Goal: Task Accomplishment & Management: Manage account settings

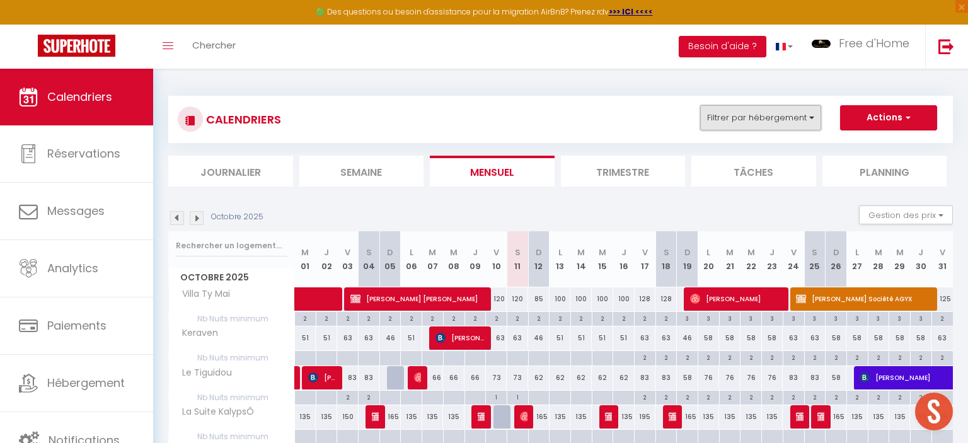
click at [745, 120] on button "Filtrer par hébergement" at bounding box center [760, 117] width 121 height 25
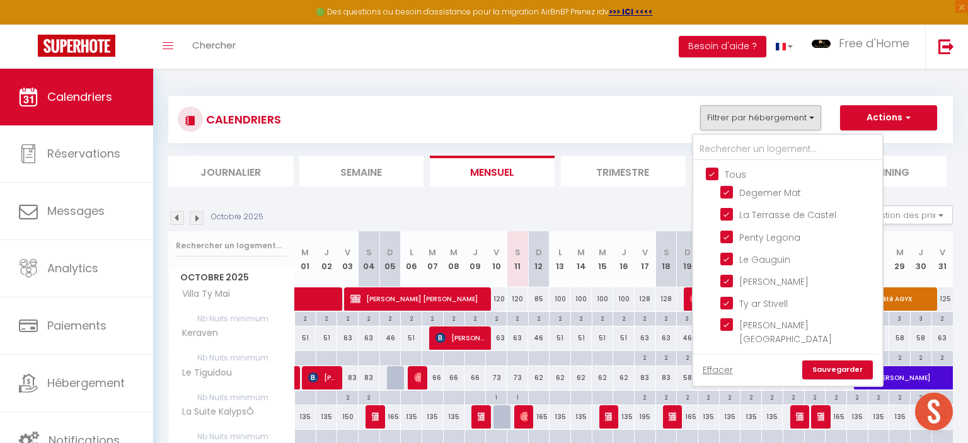
click at [711, 172] on input "Tous" at bounding box center [800, 173] width 189 height 13
checkbox input "false"
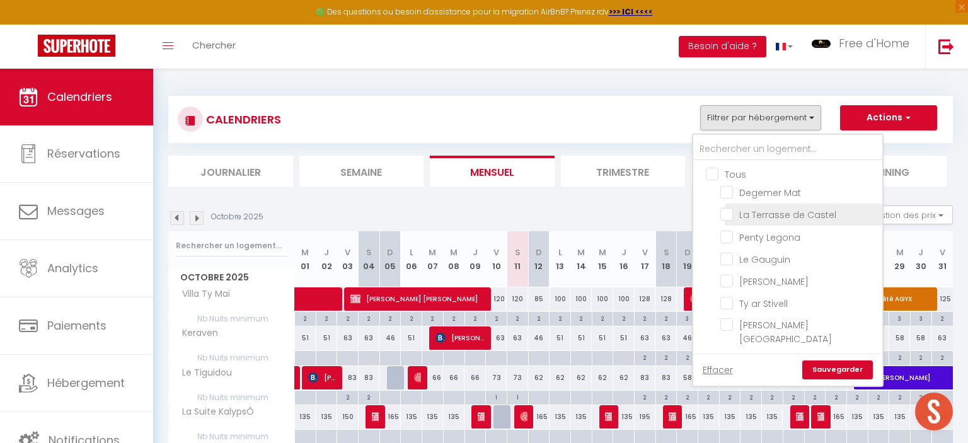
checkbox input "false"
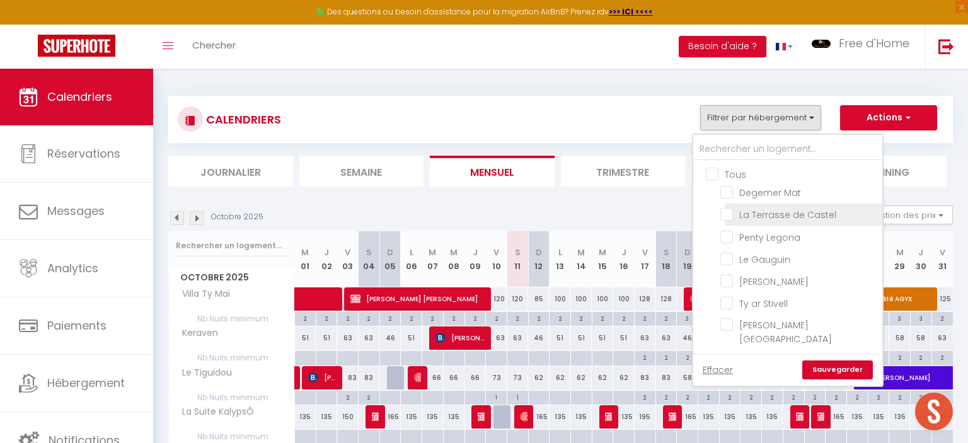
checkbox input "false"
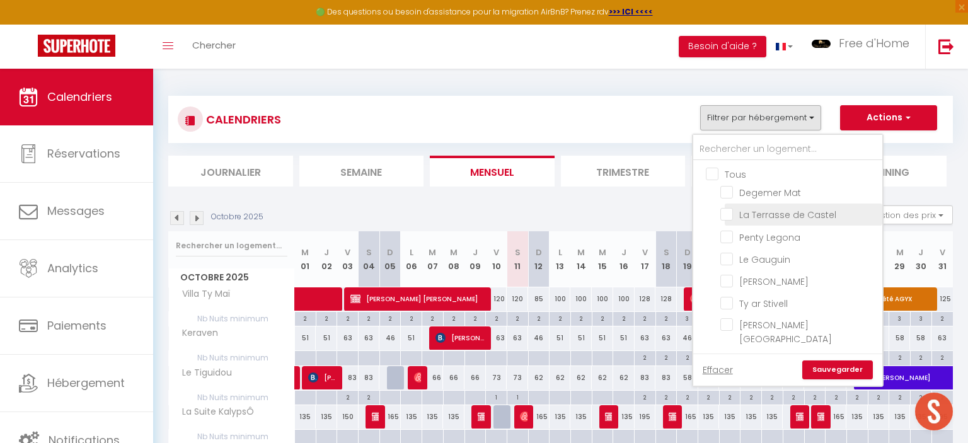
checkbox input "false"
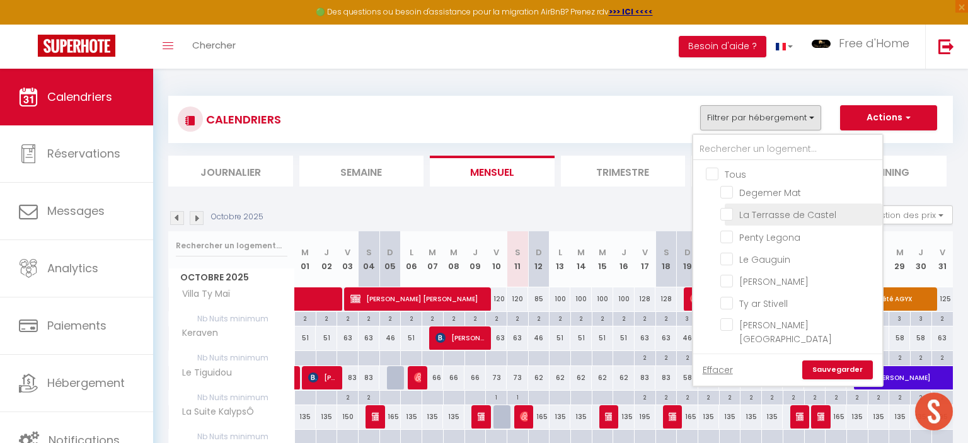
checkbox input "false"
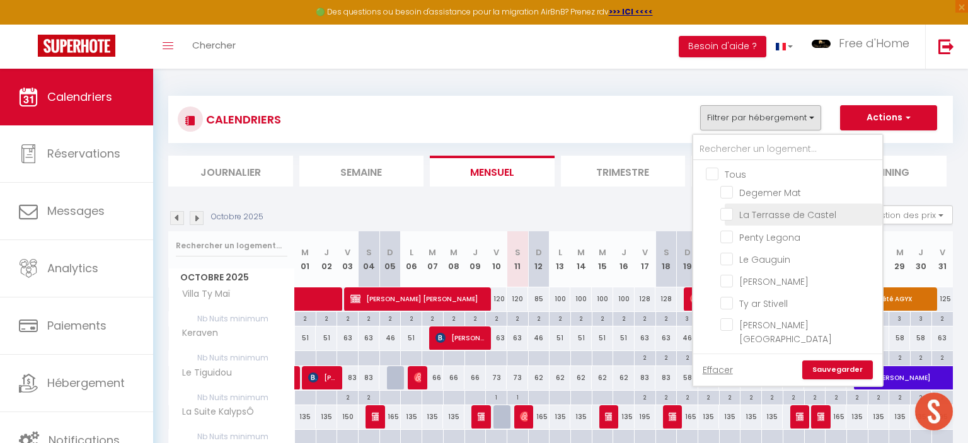
checkbox input "false"
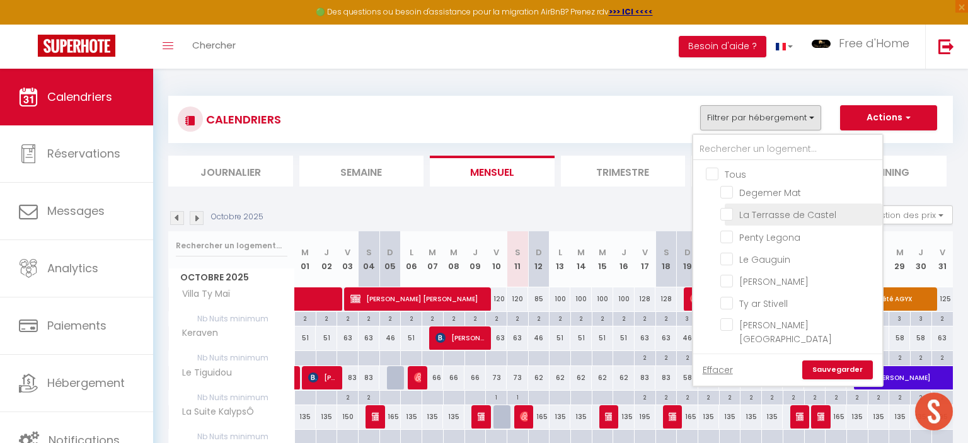
checkbox input "false"
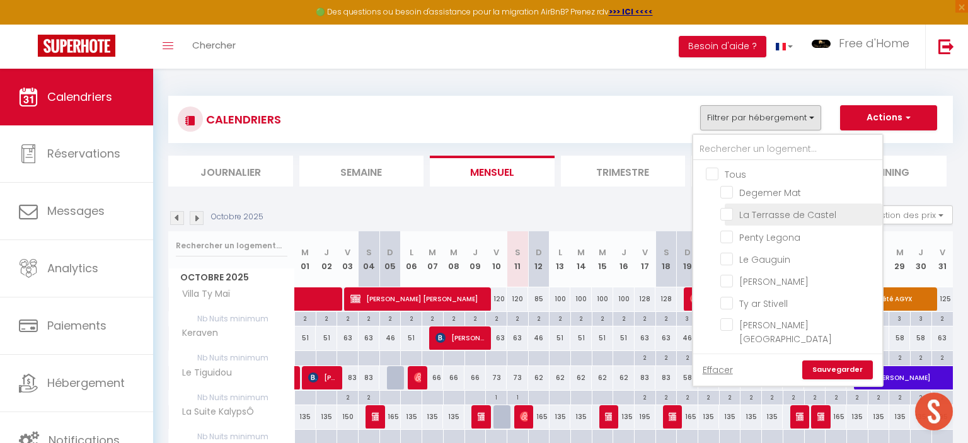
checkbox input "false"
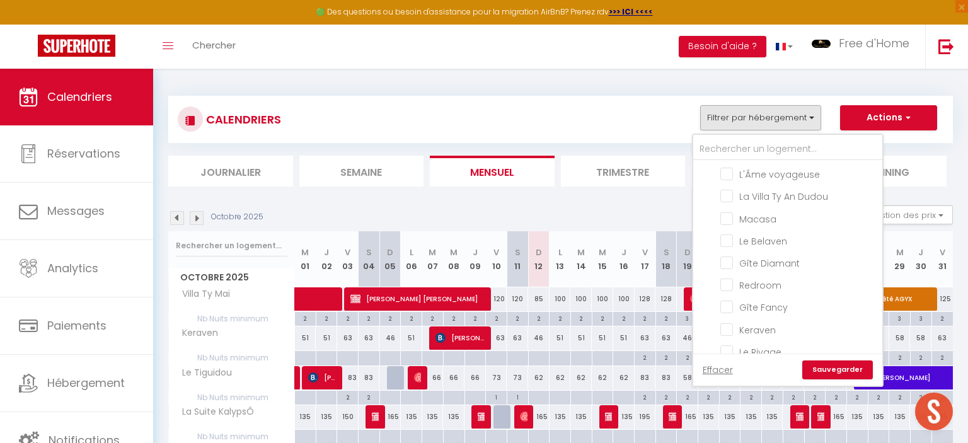
scroll to position [508, 0]
click at [766, 236] on input "Gîte Diamant" at bounding box center [799, 242] width 158 height 13
checkbox input "true"
click at [768, 280] on input "Gîte Fancy" at bounding box center [799, 286] width 158 height 13
checkbox input "true"
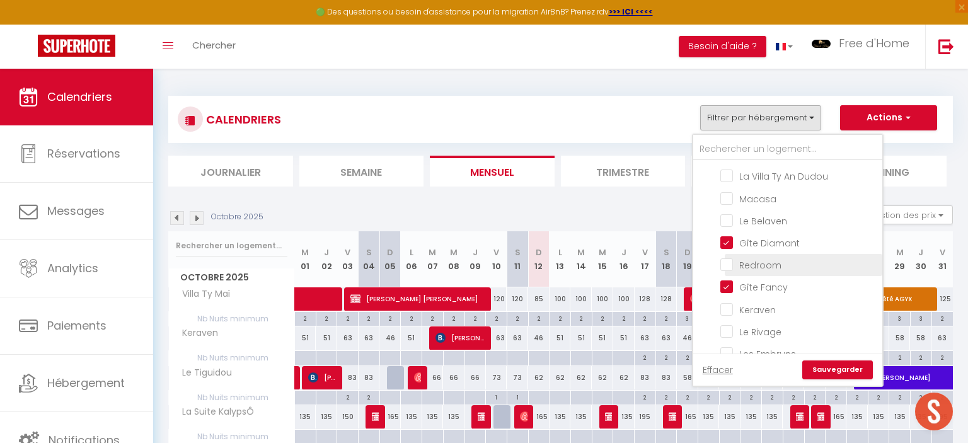
click at [769, 259] on span "Redroom" at bounding box center [760, 265] width 42 height 13
click at [769, 258] on input "Redroom" at bounding box center [799, 264] width 158 height 13
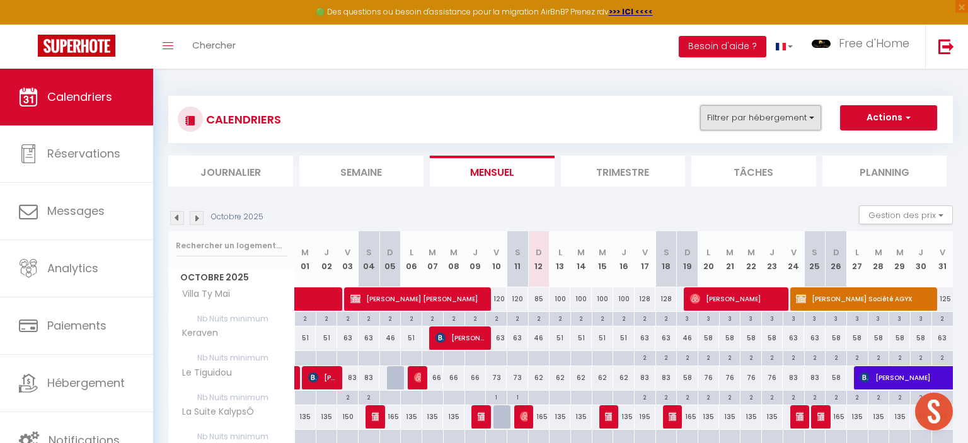
click at [777, 118] on button "Filtrer par hébergement" at bounding box center [760, 117] width 121 height 25
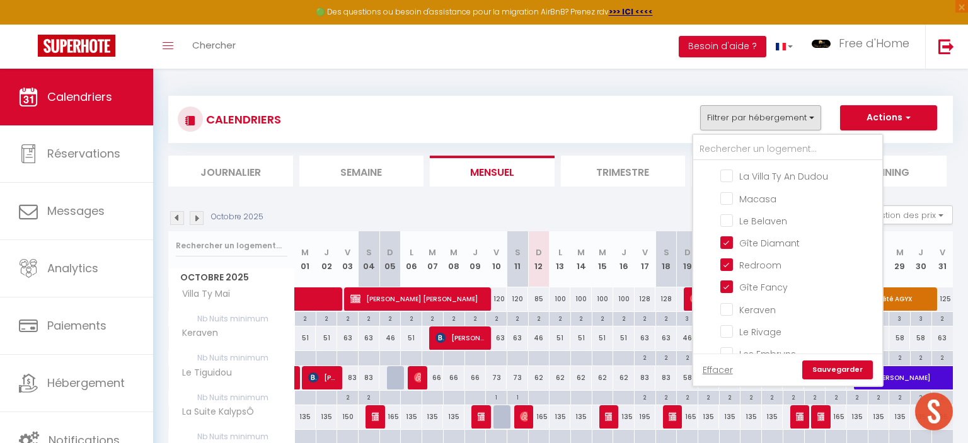
click at [819, 374] on link "Sauvegarder" at bounding box center [837, 370] width 71 height 19
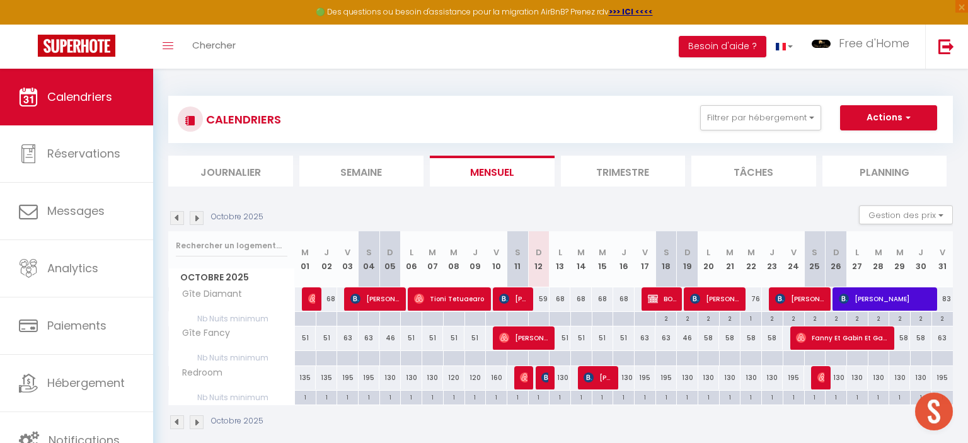
click at [199, 218] on img at bounding box center [197, 218] width 14 height 14
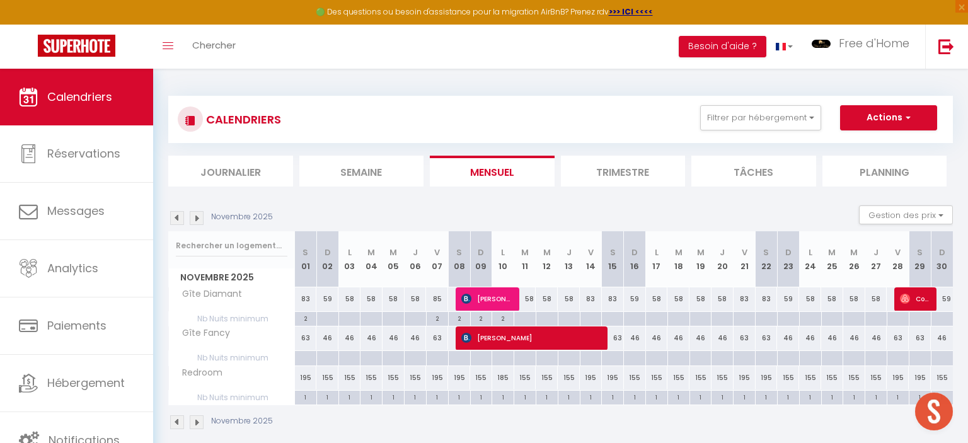
click at [192, 223] on img at bounding box center [197, 218] width 14 height 14
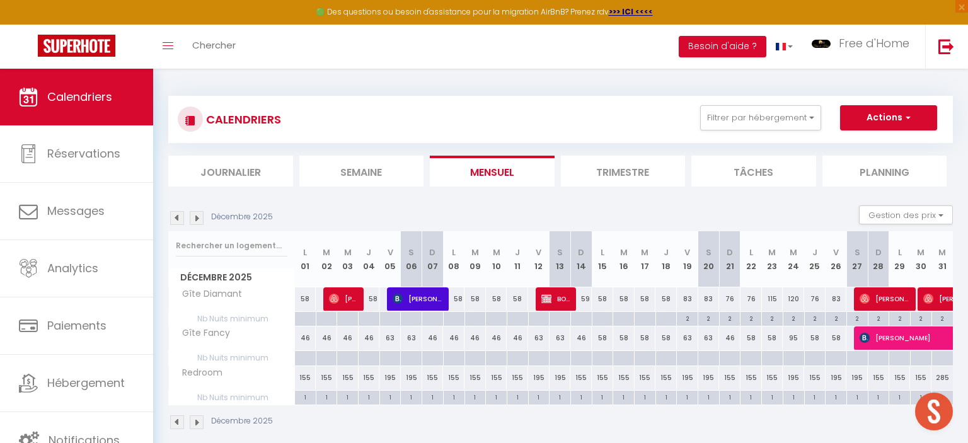
click at [193, 223] on img at bounding box center [197, 218] width 14 height 14
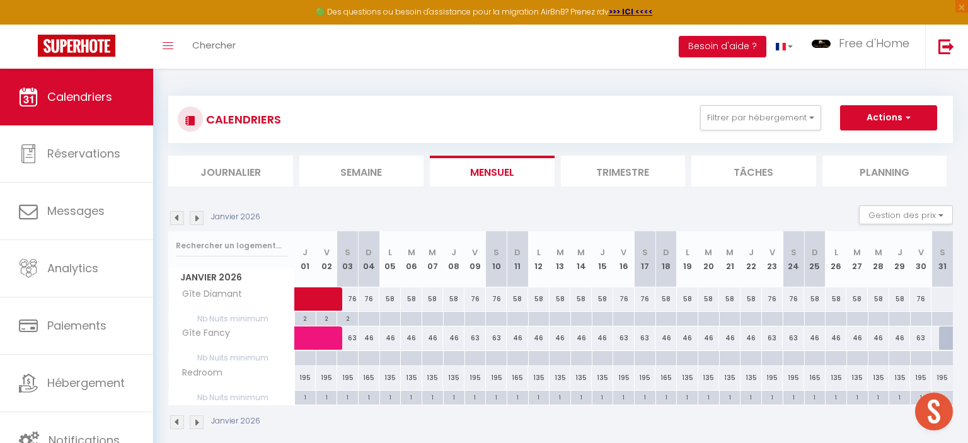
click at [193, 223] on img at bounding box center [197, 218] width 14 height 14
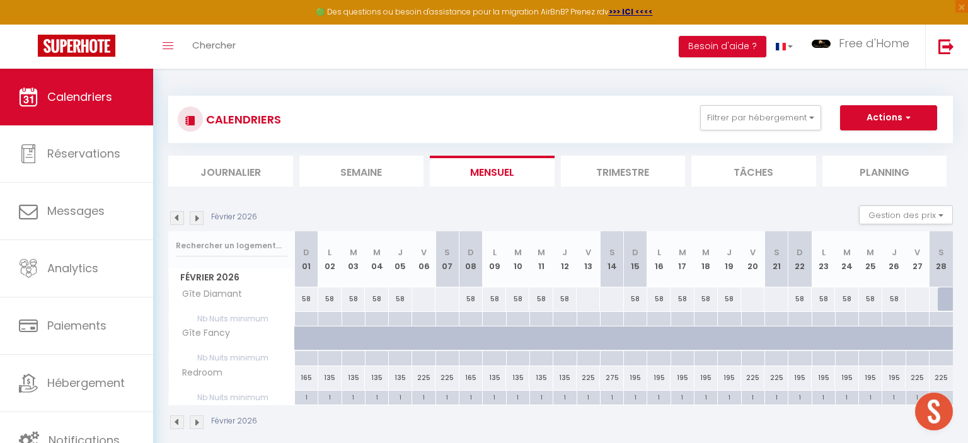
click at [196, 425] on img at bounding box center [197, 422] width 14 height 14
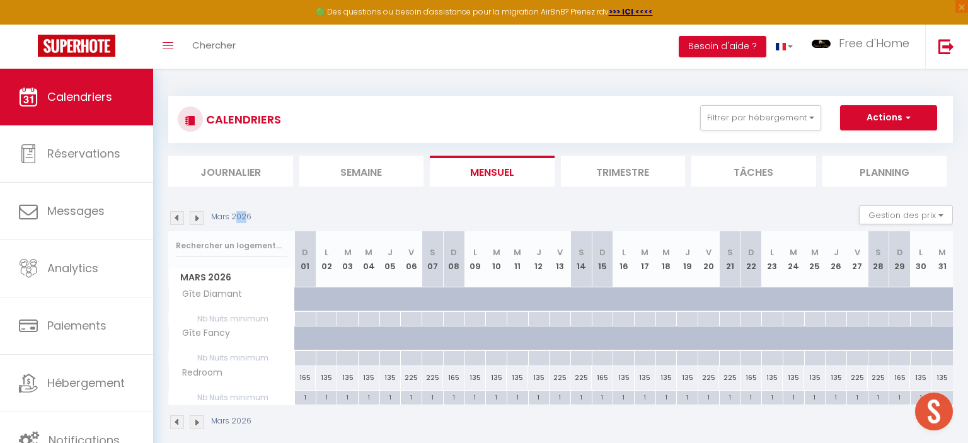
drag, startPoint x: 236, startPoint y: 215, endPoint x: 246, endPoint y: 216, distance: 10.7
click at [246, 216] on p "Mars 2026" at bounding box center [231, 217] width 40 height 12
click at [180, 220] on img at bounding box center [177, 218] width 14 height 14
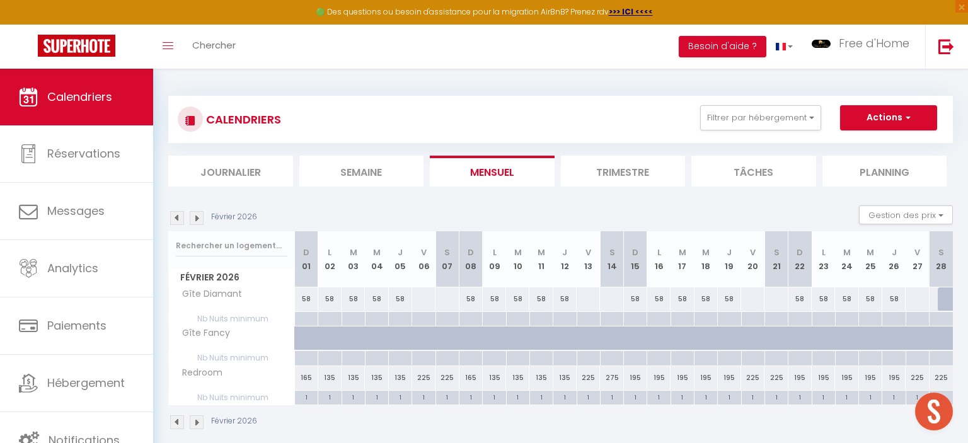
click at [180, 220] on img at bounding box center [177, 218] width 14 height 14
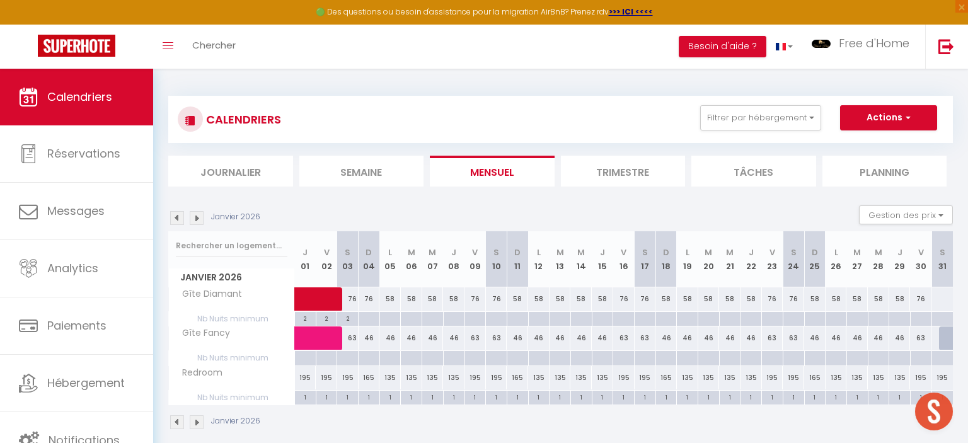
click at [180, 220] on img at bounding box center [177, 218] width 14 height 14
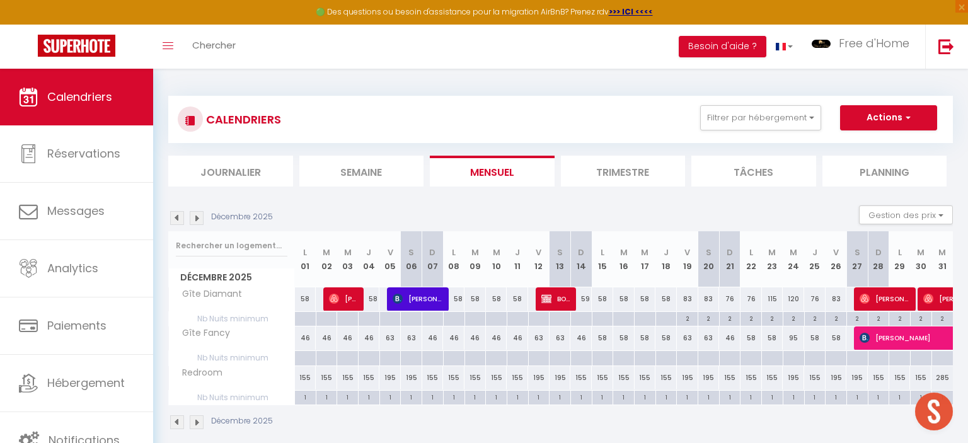
click at [180, 220] on img at bounding box center [177, 218] width 14 height 14
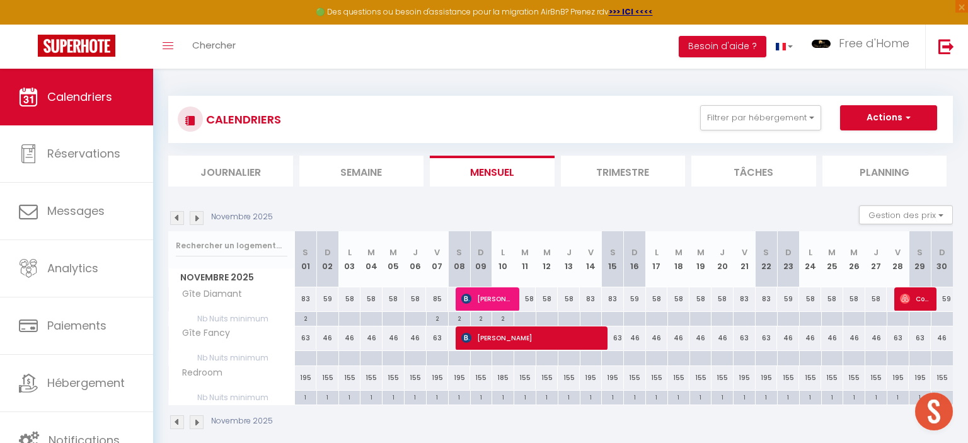
click at [180, 220] on img at bounding box center [177, 218] width 14 height 14
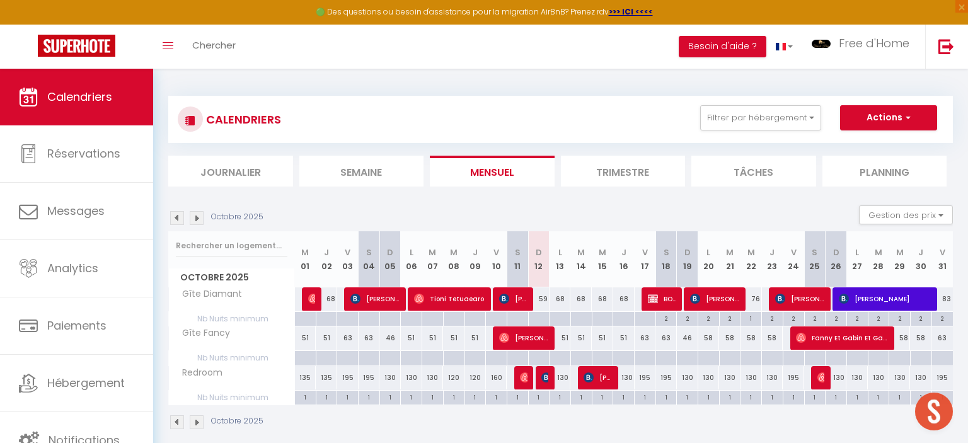
click at [180, 220] on img at bounding box center [177, 218] width 14 height 14
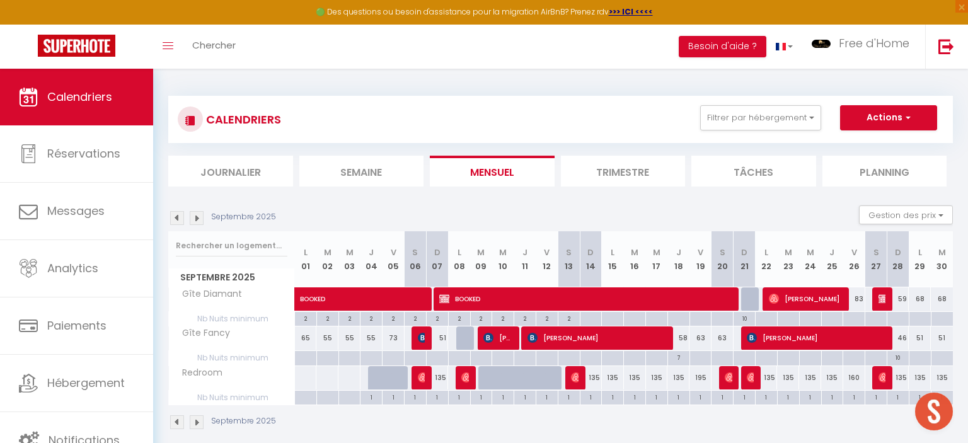
click at [180, 220] on img at bounding box center [177, 218] width 14 height 14
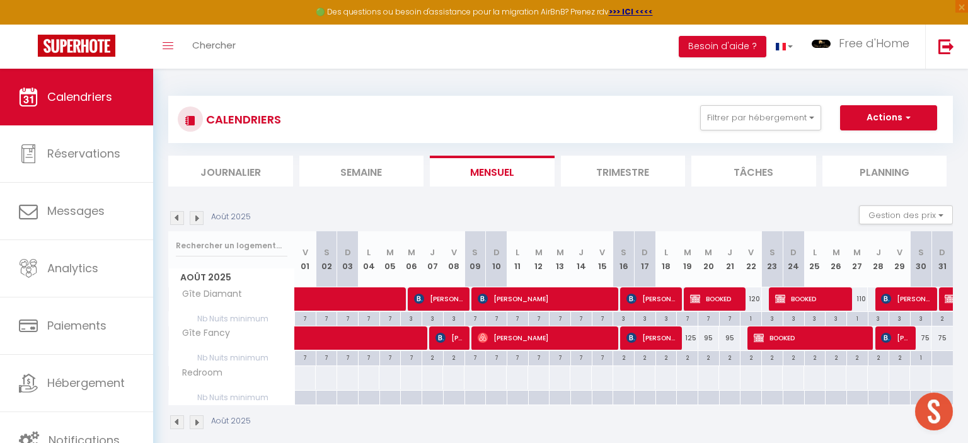
click at [180, 220] on img at bounding box center [177, 218] width 14 height 14
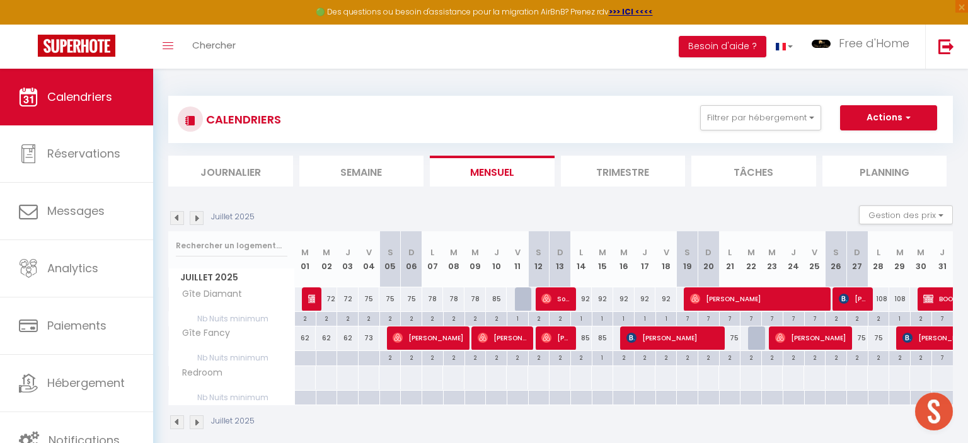
click at [180, 220] on img at bounding box center [177, 218] width 14 height 14
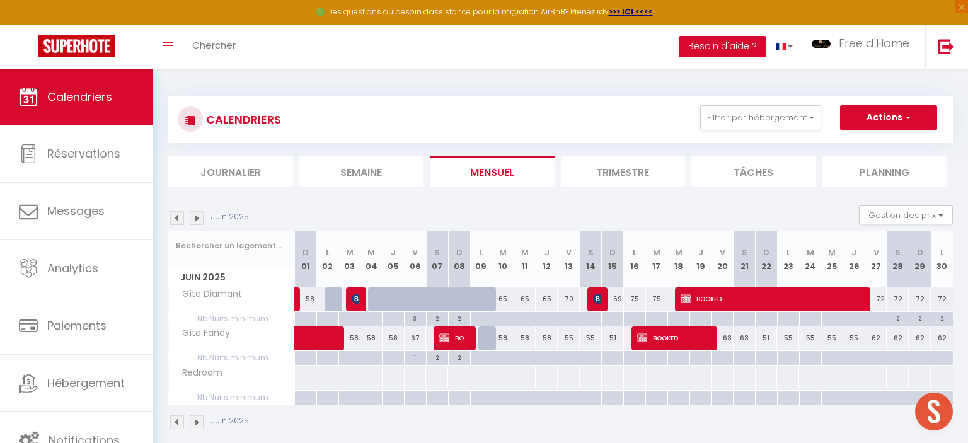
click at [180, 220] on img at bounding box center [177, 218] width 14 height 14
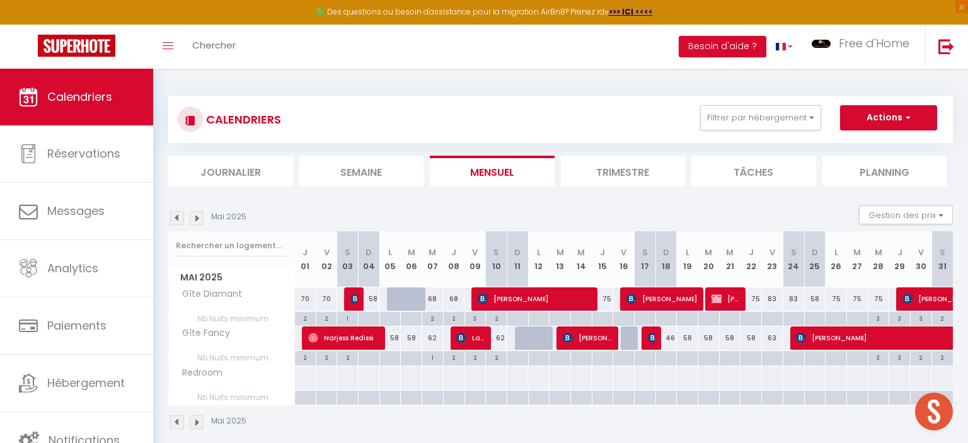
click at [180, 220] on img at bounding box center [177, 218] width 14 height 14
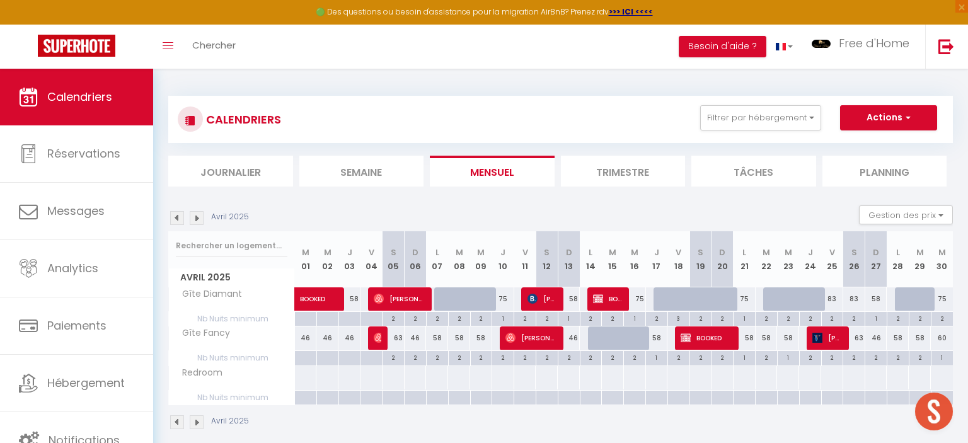
click at [180, 216] on img at bounding box center [177, 218] width 14 height 14
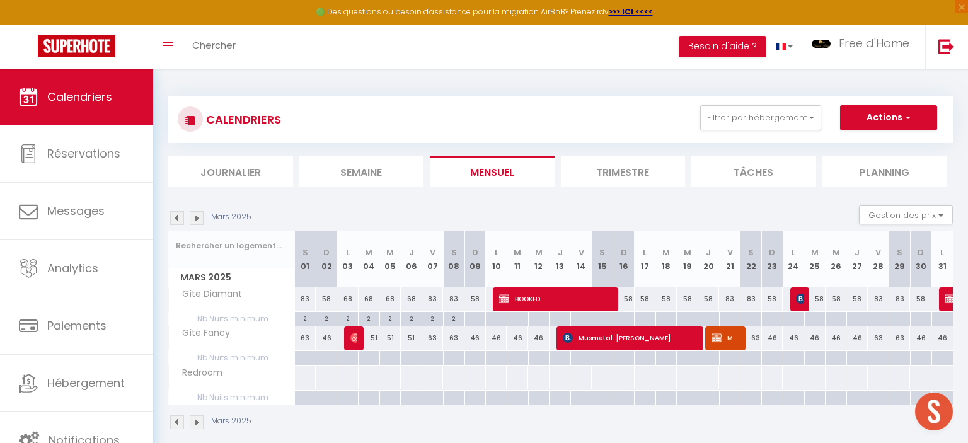
click at [180, 216] on img at bounding box center [177, 218] width 14 height 14
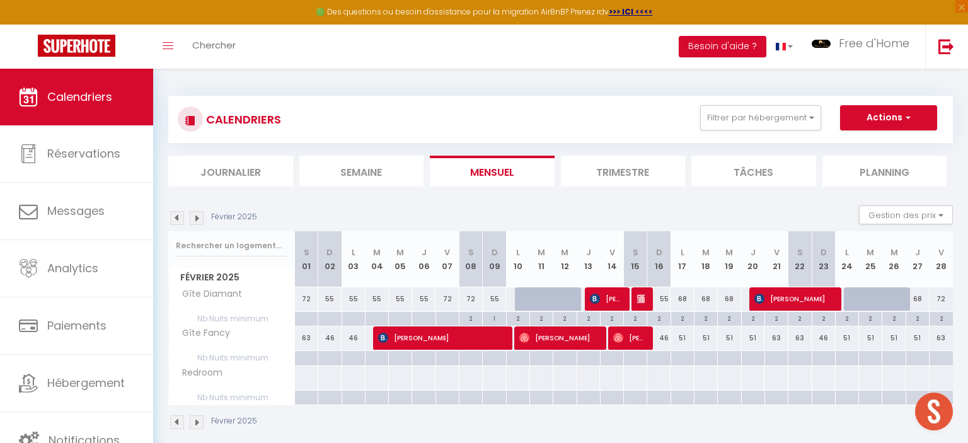
click at [193, 221] on img at bounding box center [197, 218] width 14 height 14
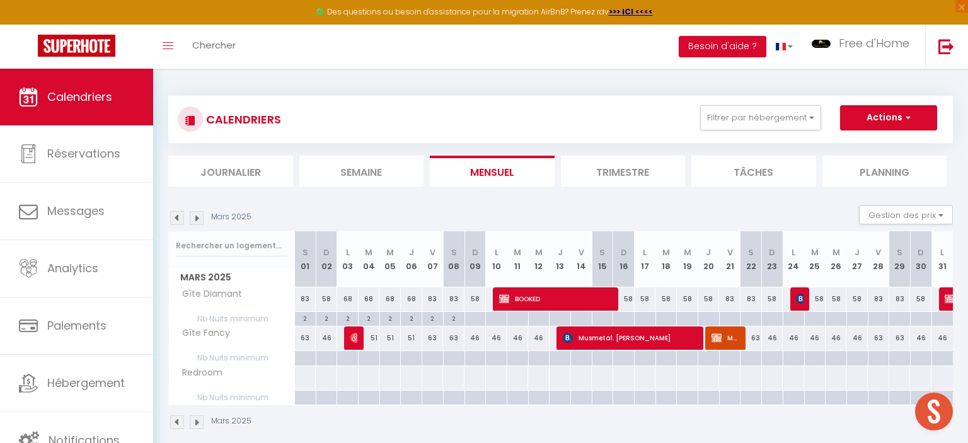
click at [182, 219] on img at bounding box center [177, 218] width 14 height 14
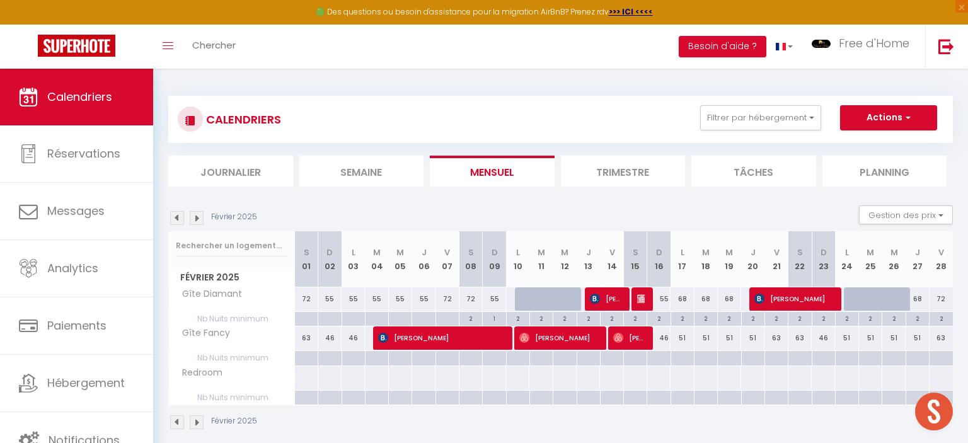
drag, startPoint x: 223, startPoint y: 275, endPoint x: 269, endPoint y: 274, distance: 45.4
click at [269, 274] on span "Février 2025" at bounding box center [231, 278] width 125 height 18
drag, startPoint x: 205, startPoint y: 273, endPoint x: 245, endPoint y: 276, distance: 39.8
click at [245, 276] on span "Février 2025" at bounding box center [231, 278] width 125 height 18
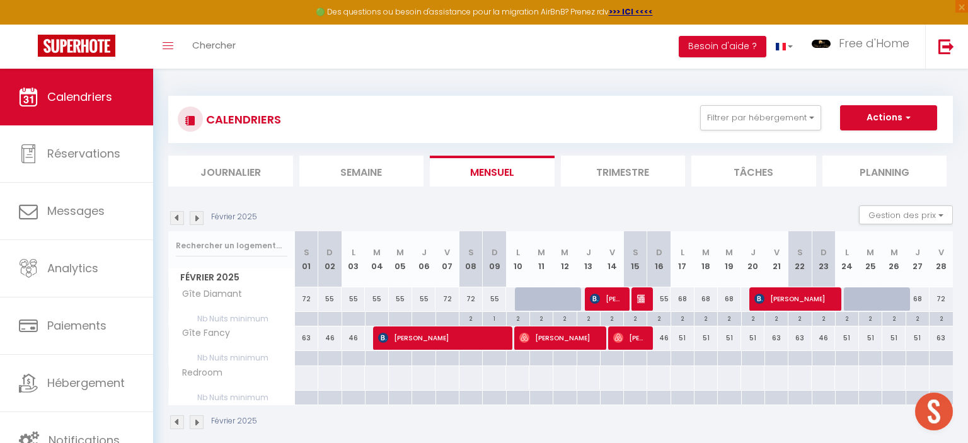
click at [245, 276] on span "Février 2025" at bounding box center [231, 278] width 125 height 18
click at [196, 218] on img at bounding box center [197, 218] width 14 height 14
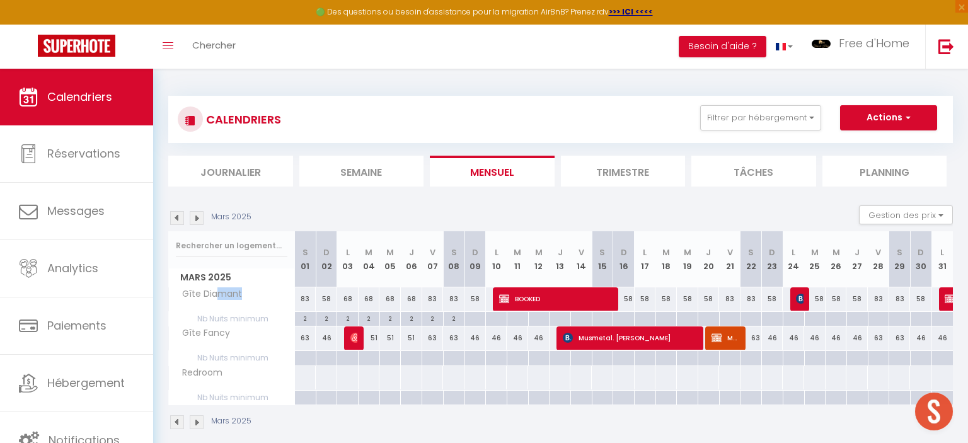
drag, startPoint x: 226, startPoint y: 301, endPoint x: 262, endPoint y: 306, distance: 37.0
click at [245, 301] on span "Gîte Diamant" at bounding box center [208, 294] width 74 height 14
click at [257, 308] on th "Gîte Diamant" at bounding box center [232, 299] width 126 height 24
click at [197, 217] on img at bounding box center [197, 218] width 14 height 14
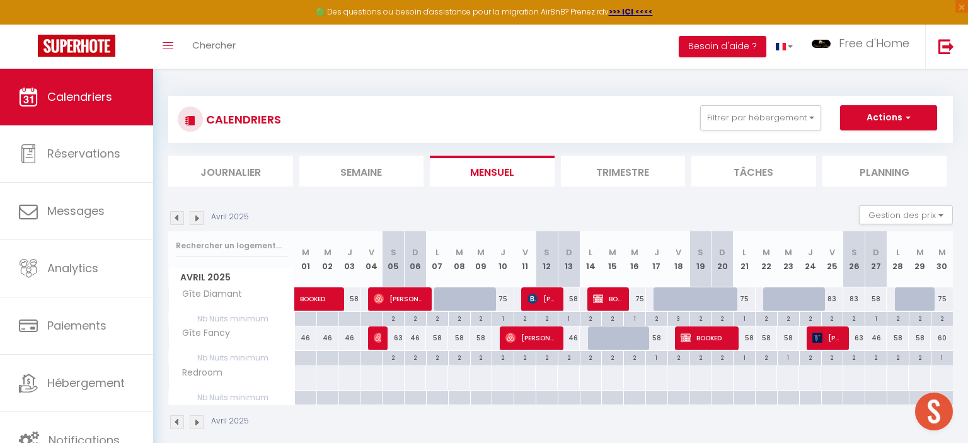
click at [194, 216] on img at bounding box center [197, 218] width 14 height 14
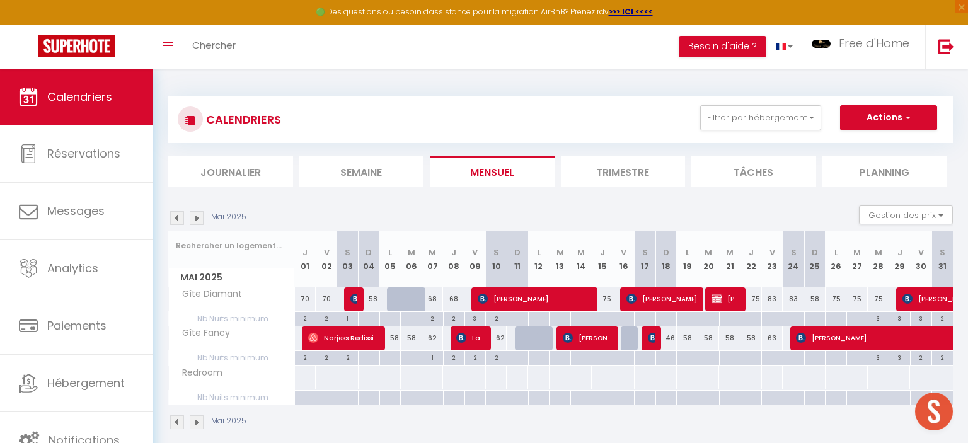
click at [181, 214] on img at bounding box center [177, 218] width 14 height 14
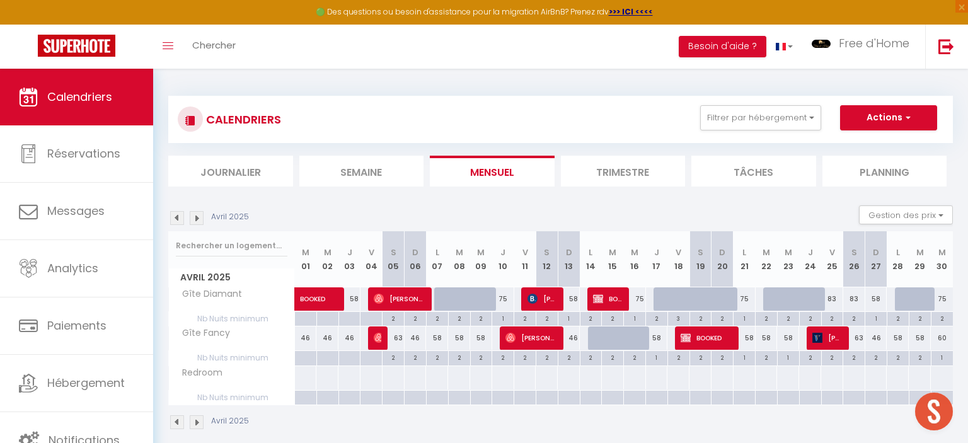
click at [193, 221] on img at bounding box center [197, 218] width 14 height 14
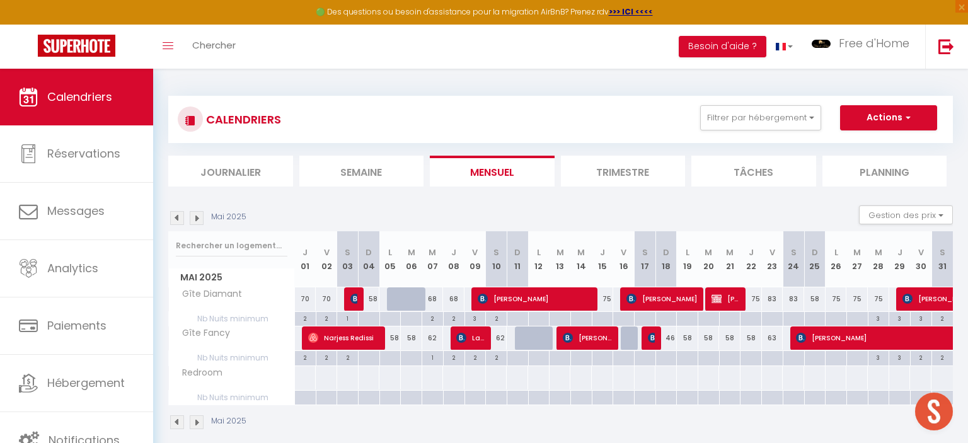
drag, startPoint x: 185, startPoint y: 284, endPoint x: 231, endPoint y: 284, distance: 46.0
click at [231, 284] on span "Mai 2025" at bounding box center [231, 278] width 125 height 18
drag, startPoint x: 231, startPoint y: 329, endPoint x: 238, endPoint y: 328, distance: 7.0
click at [235, 328] on div "Gîte Fancy" at bounding box center [234, 334] width 126 height 14
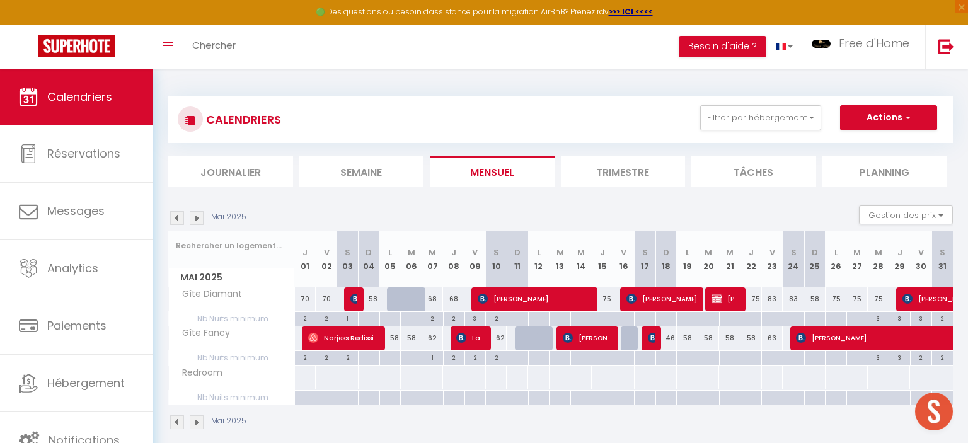
click at [239, 328] on div "Gîte Fancy" at bounding box center [234, 334] width 126 height 14
drag, startPoint x: 240, startPoint y: 332, endPoint x: 193, endPoint y: 332, distance: 47.3
click at [193, 332] on div "Gîte Fancy" at bounding box center [234, 334] width 126 height 14
click at [193, 332] on span "Gîte Fancy" at bounding box center [202, 334] width 62 height 14
drag, startPoint x: 193, startPoint y: 332, endPoint x: 228, endPoint y: 338, distance: 35.8
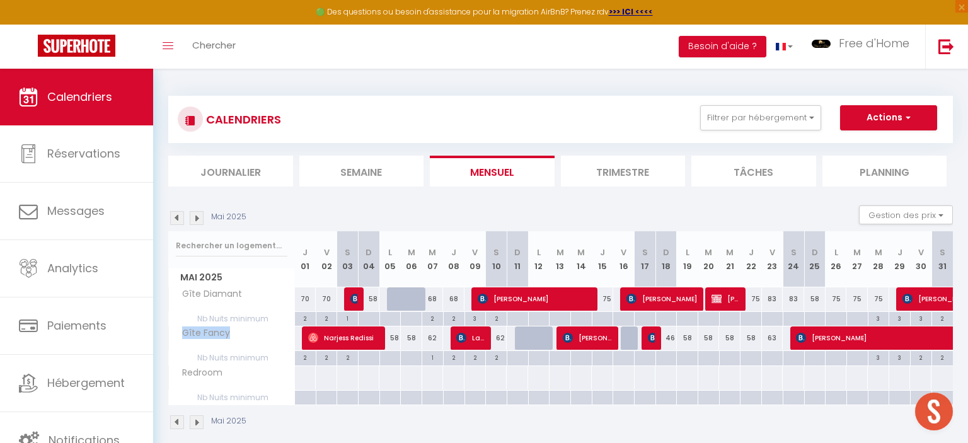
click at [228, 338] on span "Gîte Fancy" at bounding box center [202, 334] width 62 height 14
drag, startPoint x: 214, startPoint y: 287, endPoint x: 222, endPoint y: 325, distance: 39.2
click at [221, 325] on tbody "Gîte Diamant 70 70 70 [PERSON_NAME] 58 75 75 68 68 68 [PERSON_NAME]" at bounding box center [561, 346] width 785 height 118
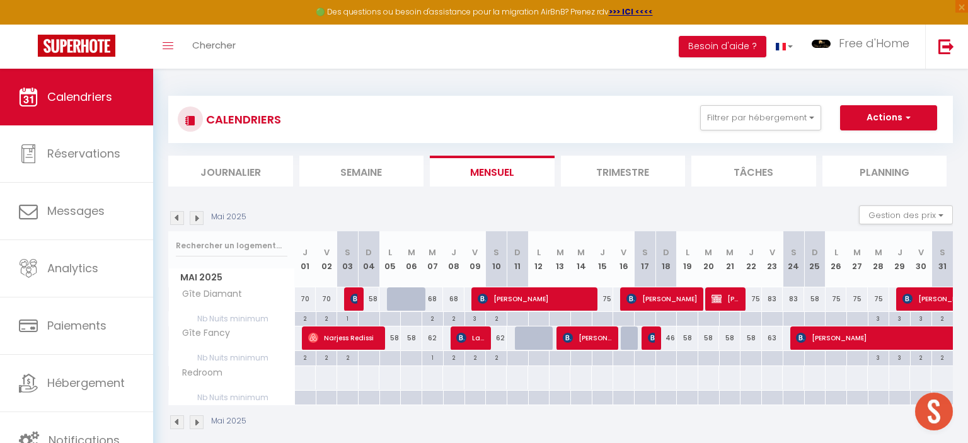
click at [222, 325] on span "Nb Nuits minimum" at bounding box center [231, 319] width 125 height 14
click at [226, 336] on span "Gîte Fancy" at bounding box center [202, 334] width 62 height 14
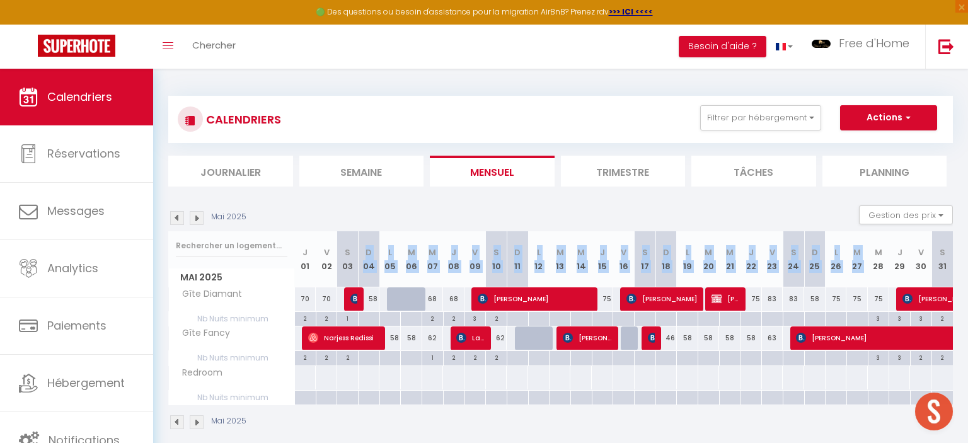
drag, startPoint x: 359, startPoint y: 255, endPoint x: 870, endPoint y: 236, distance: 511.5
click at [870, 236] on tr "Mai 2025 J 01 V 02 S 03 D 04 L 05 M 06 M 07 J 08 V 09 S 10 D 11 L 12 M 13 M 14 …" at bounding box center [561, 259] width 785 height 56
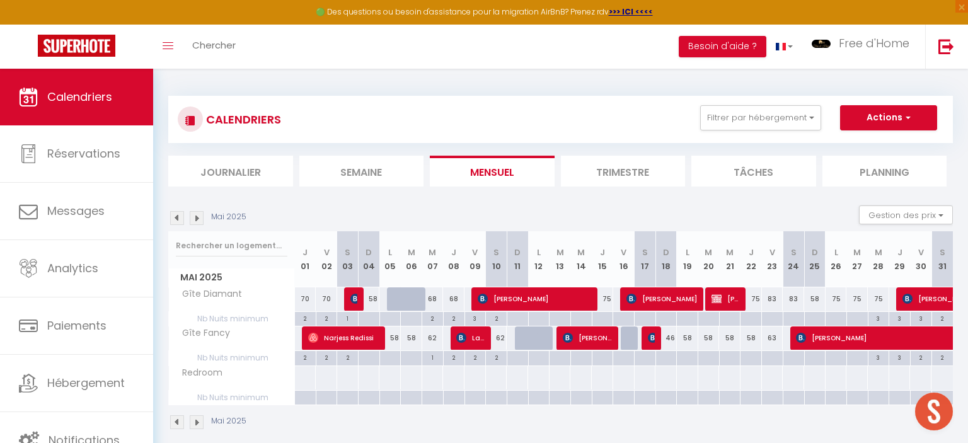
click at [890, 257] on th "J 29" at bounding box center [899, 259] width 21 height 56
drag, startPoint x: 954, startPoint y: 255, endPoint x: 296, endPoint y: 265, distance: 658.1
click at [296, 265] on div "CALENDRIERS Filtrer par hébergement Tous Degemer Mat La Terrasse de [GEOGRAPHIC…" at bounding box center [560, 263] width 815 height 389
click at [296, 265] on th "J 01" at bounding box center [305, 259] width 21 height 56
drag, startPoint x: 357, startPoint y: 265, endPoint x: 531, endPoint y: 263, distance: 174.6
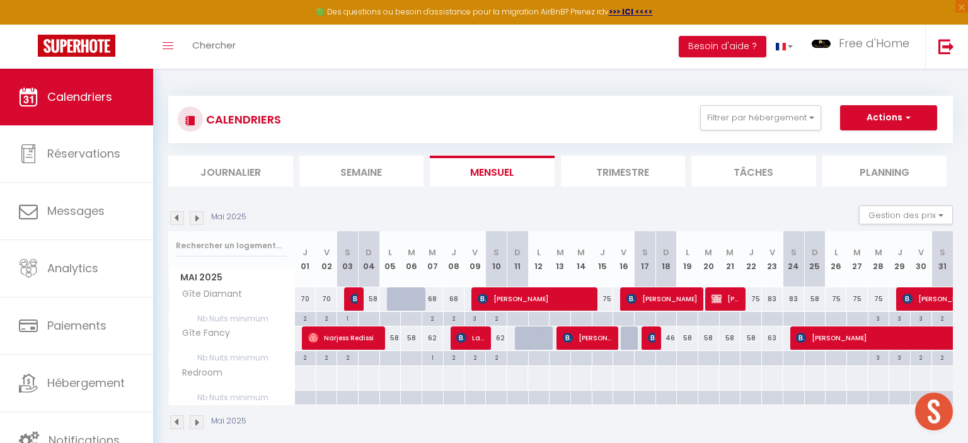
click at [531, 263] on tr "Mai 2025 J 01 V 02 S 03 D 04 L 05 M 06 M 07 J 08 V 09 S 10 D 11 L 12 M 13 M 14 …" at bounding box center [561, 259] width 785 height 56
click at [531, 263] on th "L 12" at bounding box center [538, 259] width 21 height 56
drag, startPoint x: 431, startPoint y: 255, endPoint x: 603, endPoint y: 255, distance: 171.4
click at [603, 255] on tr "Mai 2025 J 01 V 02 S 03 D 04 L 05 M 06 M 07 J 08 V 09 S 10 D 11 L 12 M 13 M 14 …" at bounding box center [561, 259] width 785 height 56
click at [603, 255] on abbr "J" at bounding box center [602, 252] width 5 height 12
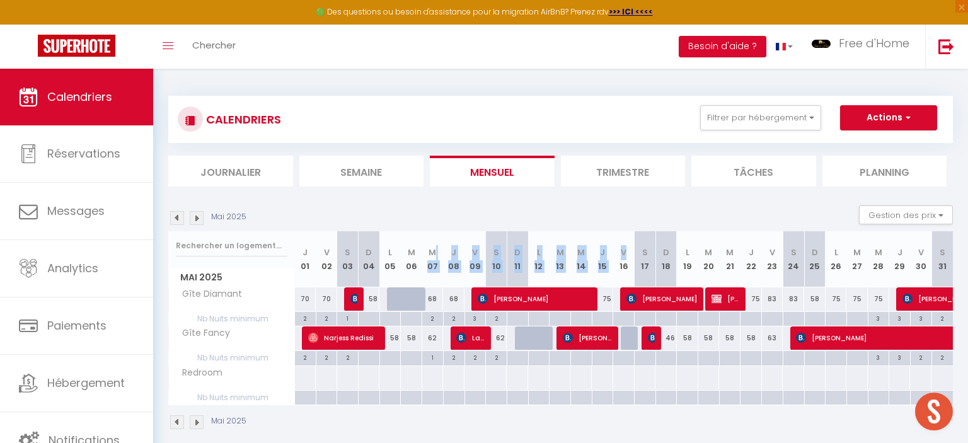
drag, startPoint x: 434, startPoint y: 251, endPoint x: 685, endPoint y: 245, distance: 251.6
click at [674, 246] on tr "Mai 2025 J 01 V 02 S 03 D 04 L 05 M 06 M 07 J 08 V 09 S 10 D 11 L 12 M 13 M 14 …" at bounding box center [561, 259] width 785 height 56
click at [690, 244] on th "L 19" at bounding box center [687, 259] width 21 height 56
drag, startPoint x: 599, startPoint y: 258, endPoint x: 705, endPoint y: 251, distance: 105.5
click at [705, 251] on tr "Mai 2025 J 01 V 02 S 03 D 04 L 05 M 06 M 07 J 08 V 09 S 10 D 11 L 12 M 13 M 14 …" at bounding box center [561, 259] width 785 height 56
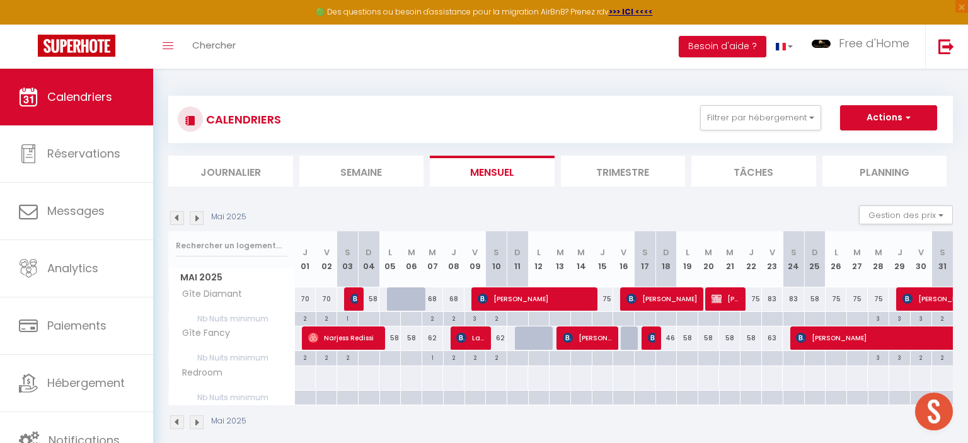
click at [705, 251] on th "M 20" at bounding box center [708, 259] width 21 height 56
drag, startPoint x: 746, startPoint y: 251, endPoint x: 843, endPoint y: 251, distance: 96.4
click at [843, 251] on tr "Mai 2025 J 01 V 02 S 03 D 04 L 05 M 06 M 07 J 08 V 09 S 10 D 11 L 12 M 13 M 14 …" at bounding box center [561, 259] width 785 height 56
click at [843, 251] on th "L 26" at bounding box center [836, 259] width 21 height 56
drag, startPoint x: 882, startPoint y: 265, endPoint x: 918, endPoint y: 265, distance: 35.3
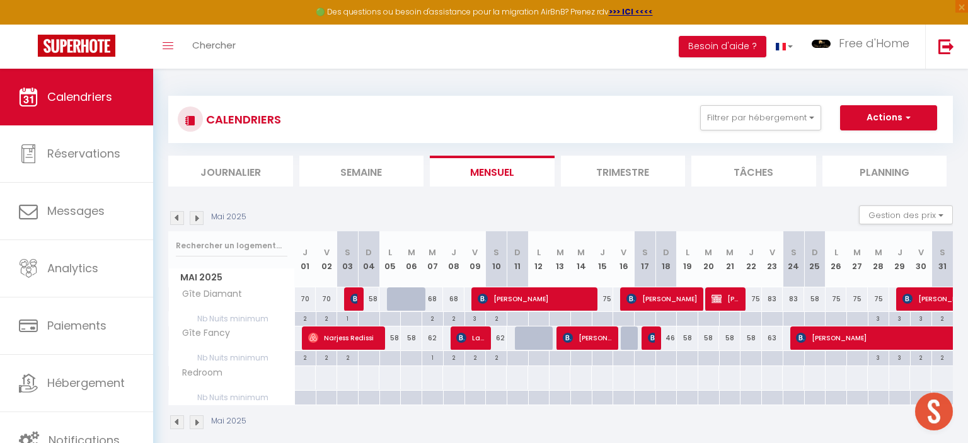
click at [918, 265] on tr "Mai 2025 J 01 V 02 S 03 D 04 L 05 M 06 M 07 J 08 V 09 S 10 D 11 L 12 M 13 M 14 …" at bounding box center [561, 259] width 785 height 56
click at [918, 265] on th "V 30" at bounding box center [920, 259] width 21 height 56
click at [199, 218] on img at bounding box center [197, 218] width 14 height 14
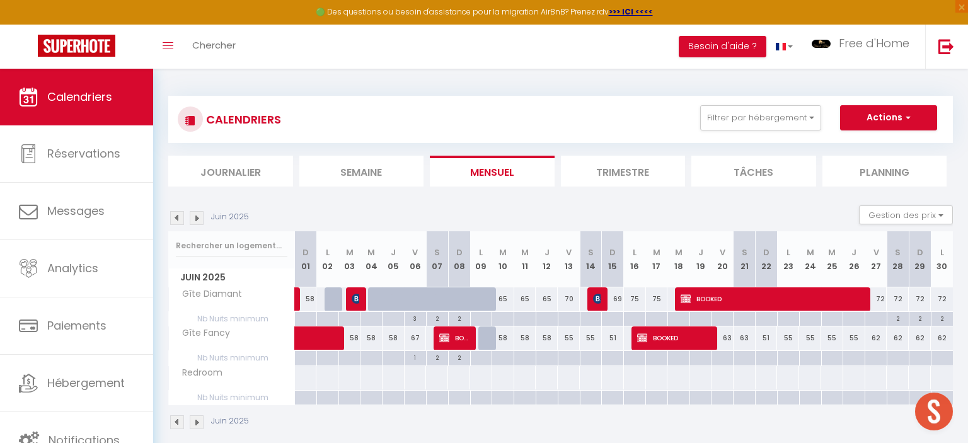
click at [199, 218] on img at bounding box center [197, 218] width 14 height 14
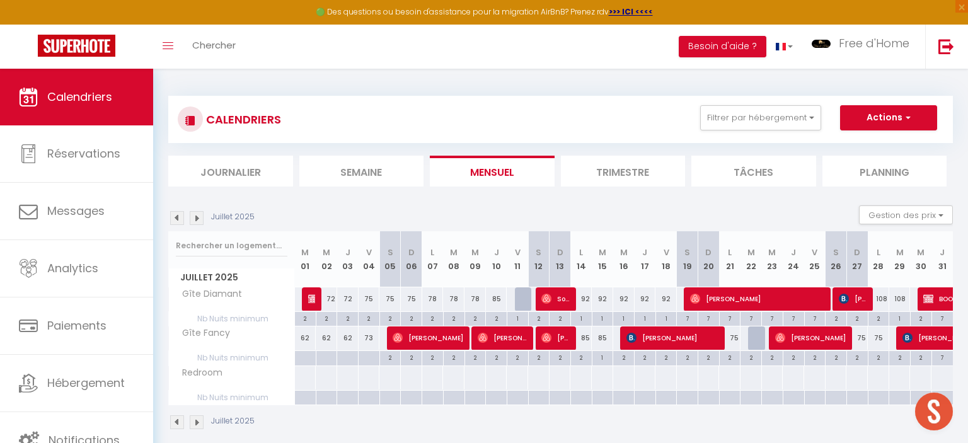
click at [198, 221] on img at bounding box center [197, 218] width 14 height 14
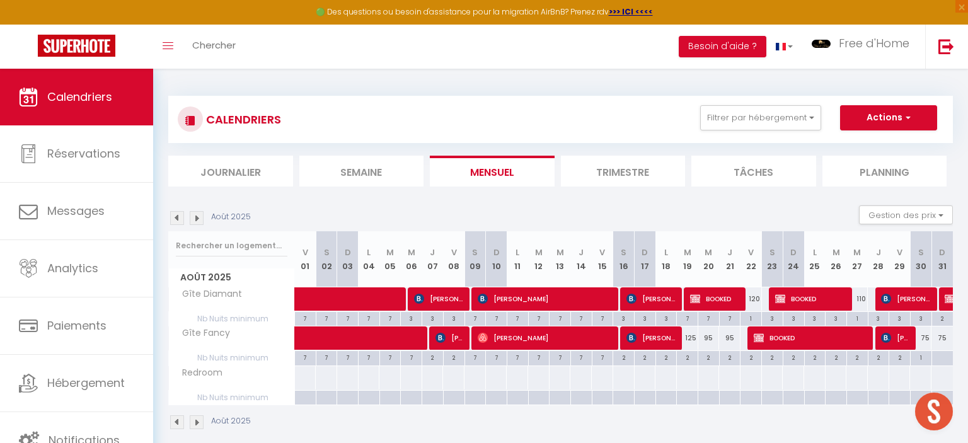
click at [484, 304] on span "[PERSON_NAME]" at bounding box center [546, 299] width 136 height 24
select select "OK"
select select "0"
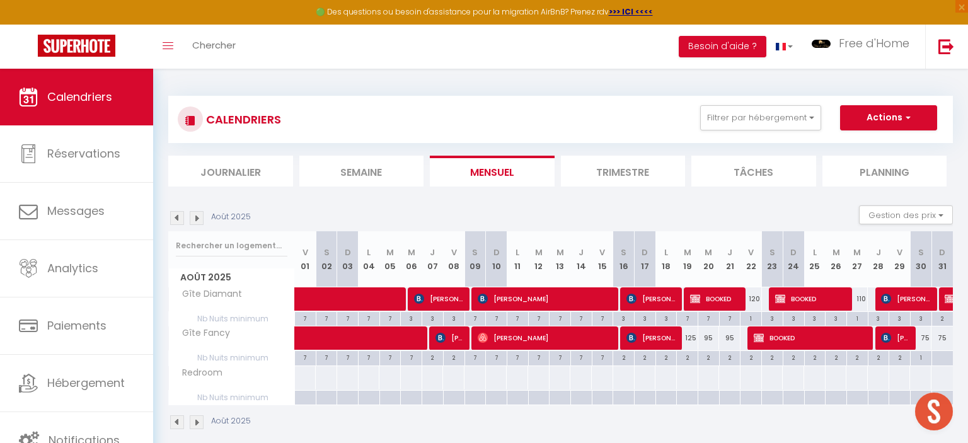
select select "1"
select select
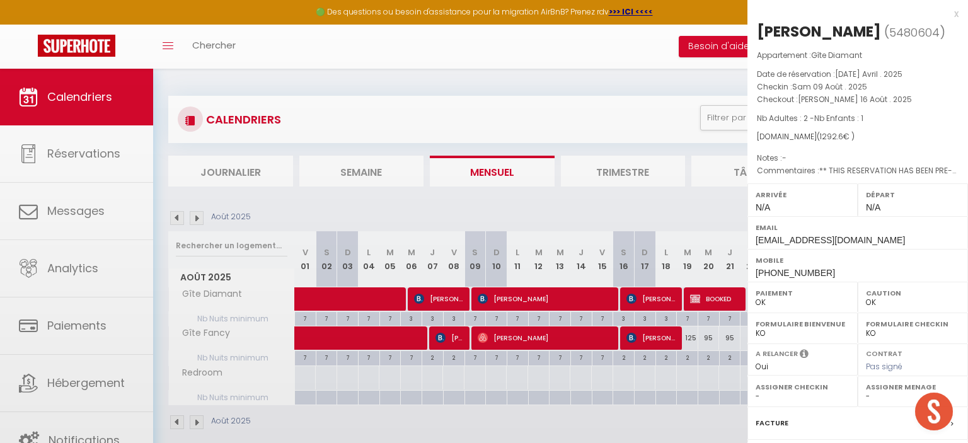
scroll to position [142, 0]
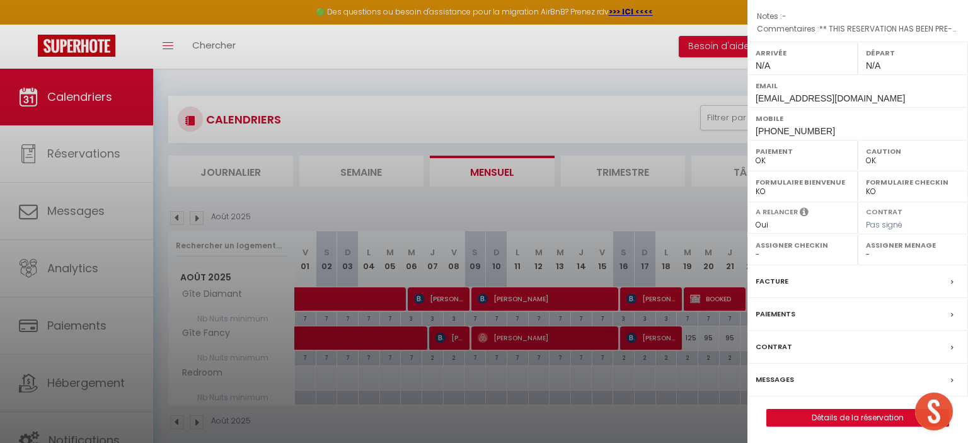
select select "16444"
click at [789, 312] on label "Paiements" at bounding box center [776, 314] width 40 height 13
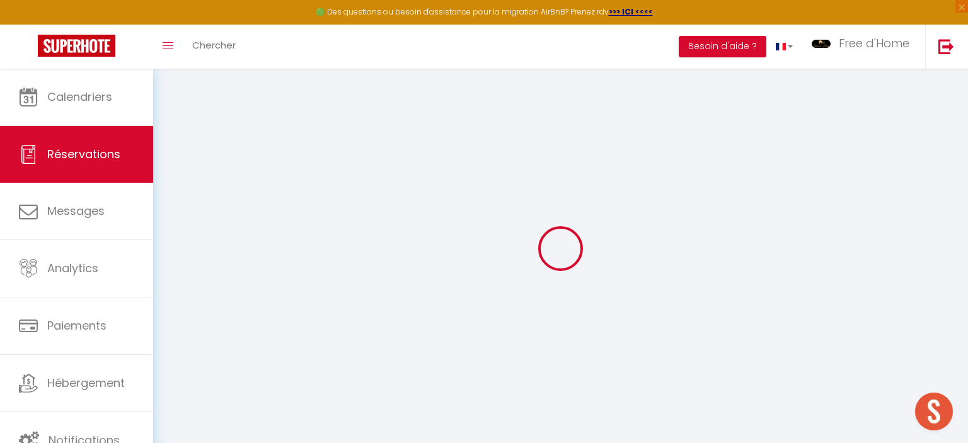
select select
checkbox input "false"
select select
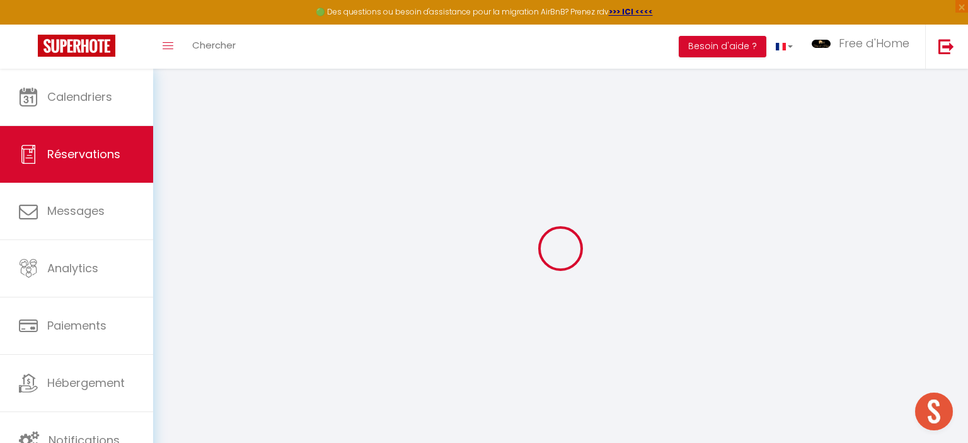
checkbox input "false"
type textarea "** THIS RESERVATION HAS BEEN PRE-PAID ** BOOKING NOTE : Payment charge is EUR 1…"
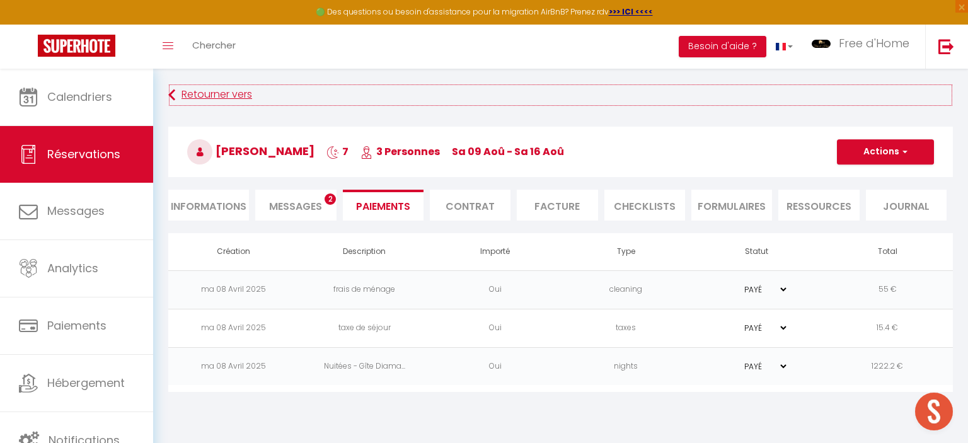
click at [190, 95] on link "Retourner vers" at bounding box center [560, 95] width 785 height 23
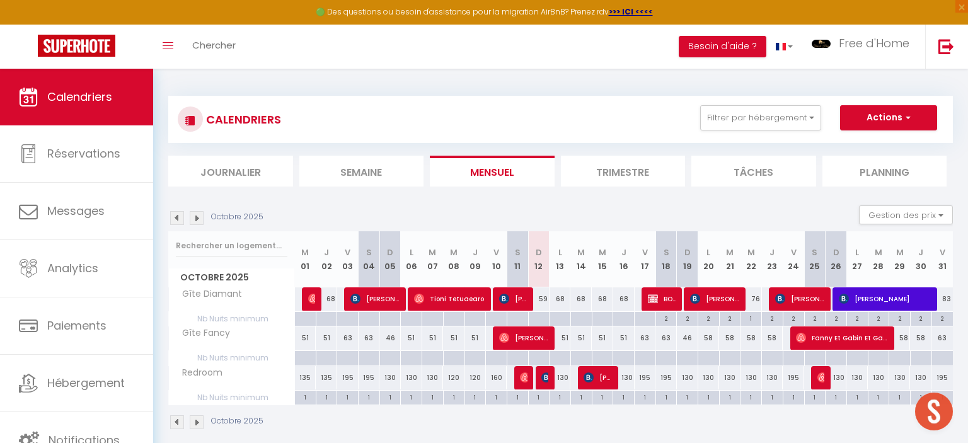
click at [176, 218] on img at bounding box center [177, 218] width 14 height 14
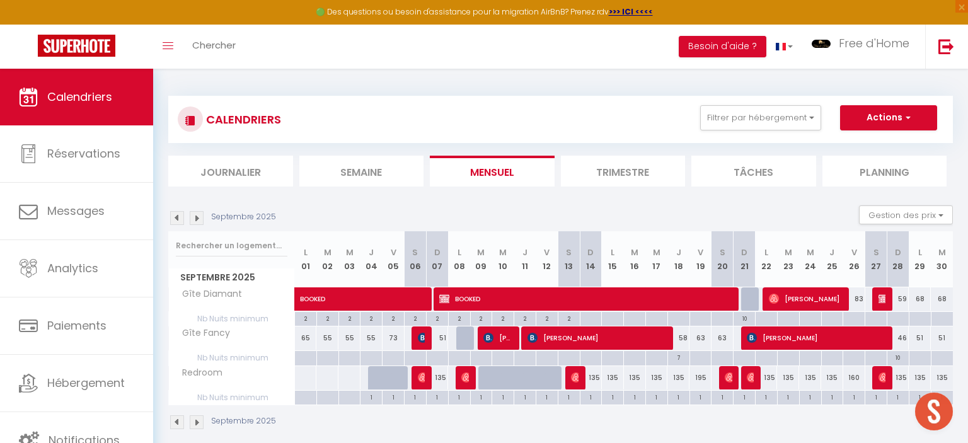
click at [176, 218] on img at bounding box center [177, 218] width 14 height 14
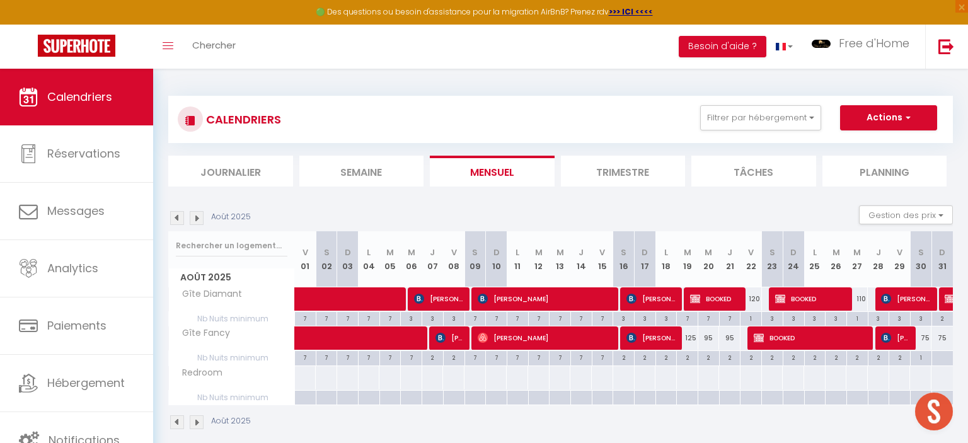
click at [176, 218] on img at bounding box center [177, 218] width 14 height 14
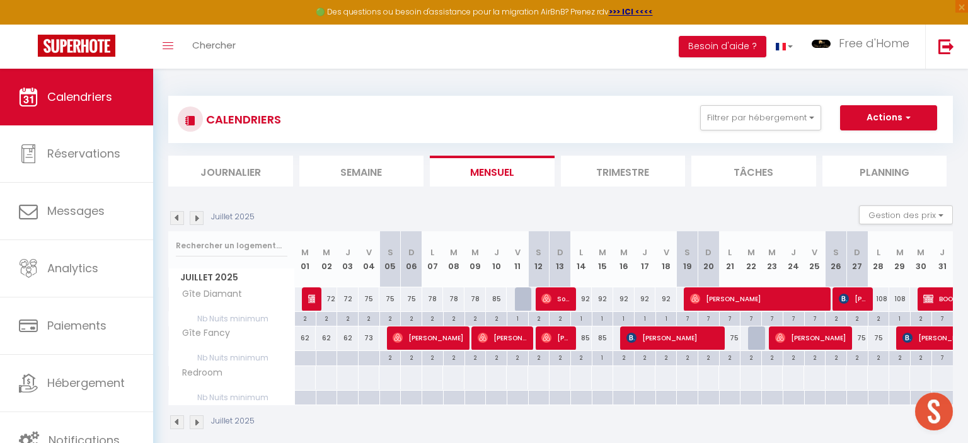
scroll to position [66, 0]
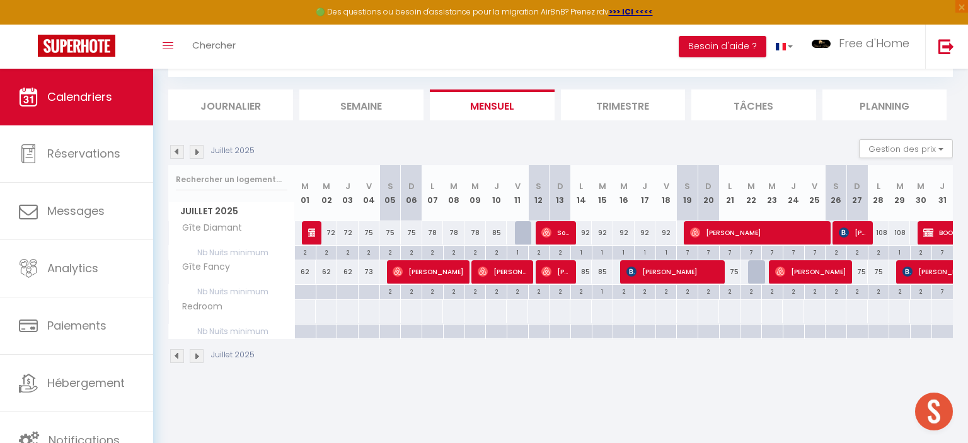
click at [195, 155] on img at bounding box center [197, 152] width 14 height 14
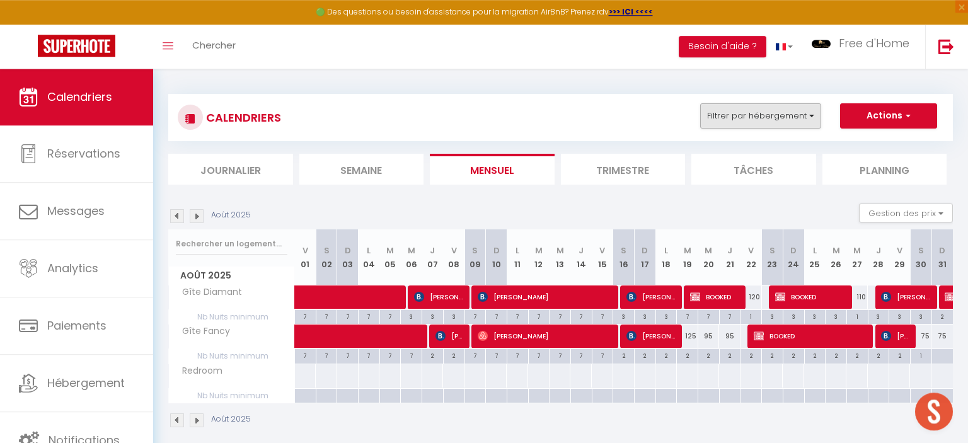
scroll to position [0, 0]
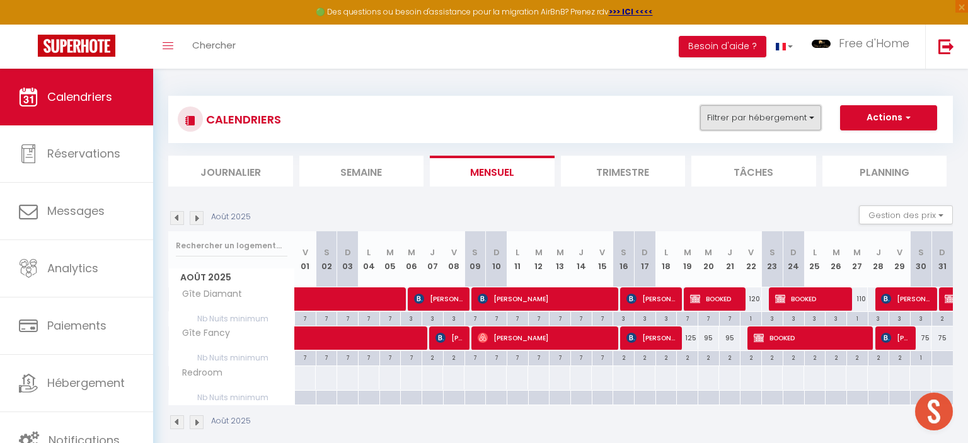
click at [768, 124] on button "Filtrer par hébergement" at bounding box center [760, 117] width 121 height 25
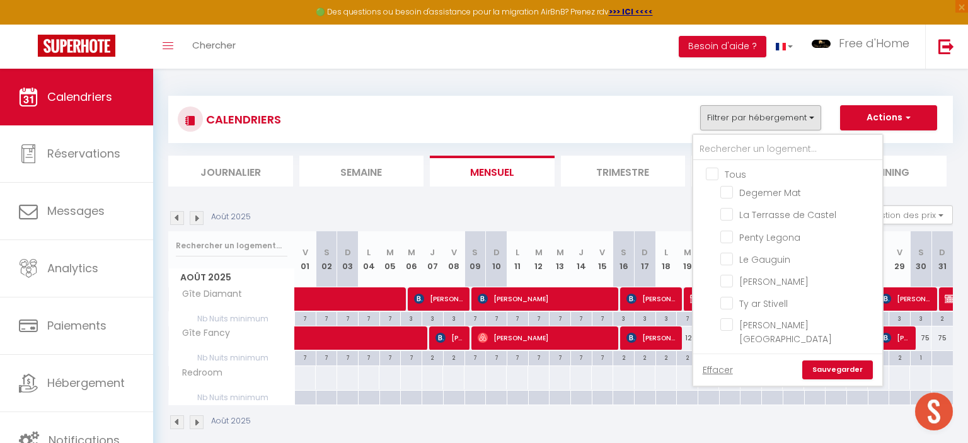
click at [713, 173] on input "Tous" at bounding box center [800, 173] width 189 height 13
checkbox input "true"
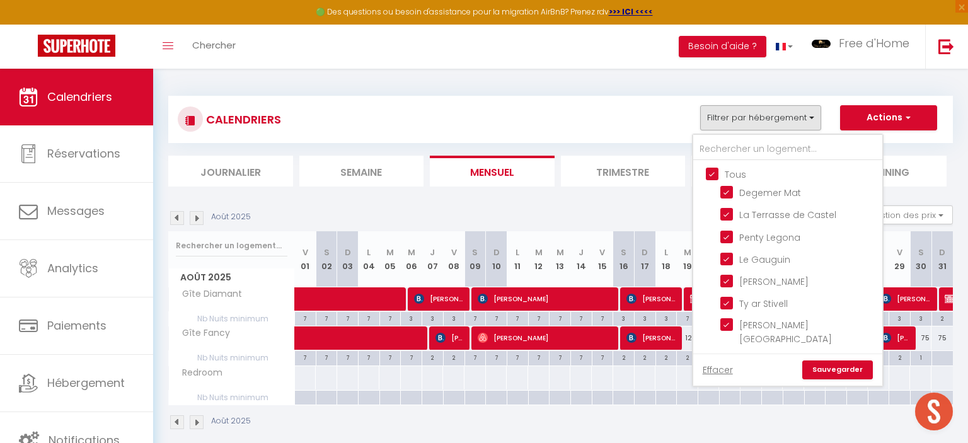
checkbox input "true"
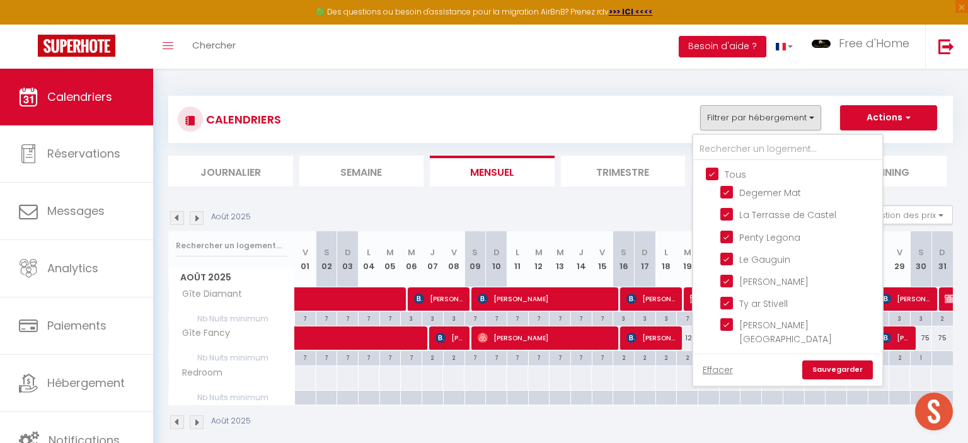
checkbox input "true"
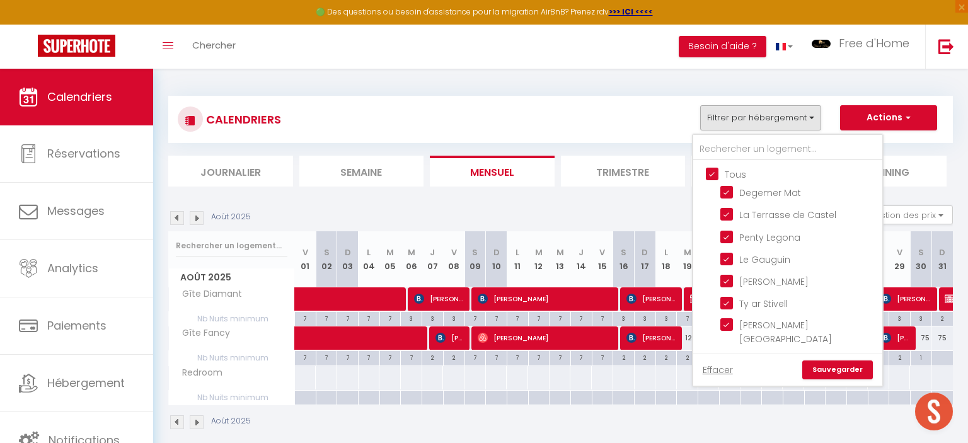
checkbox input "true"
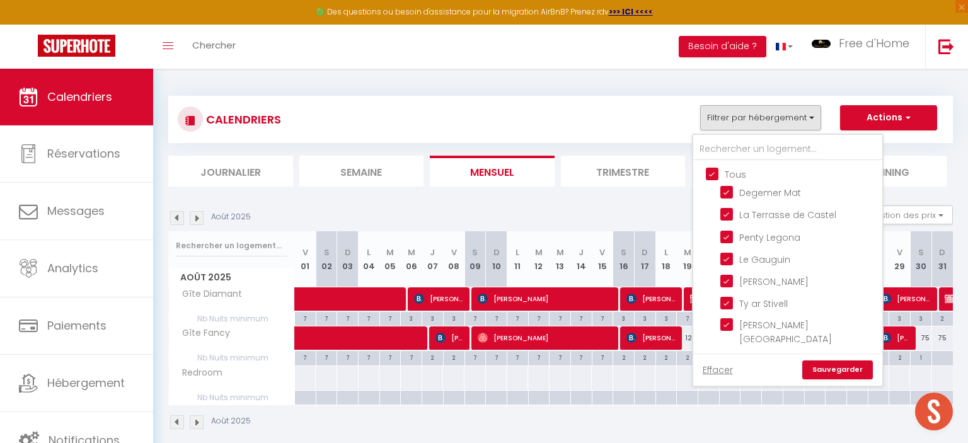
checkbox input "true"
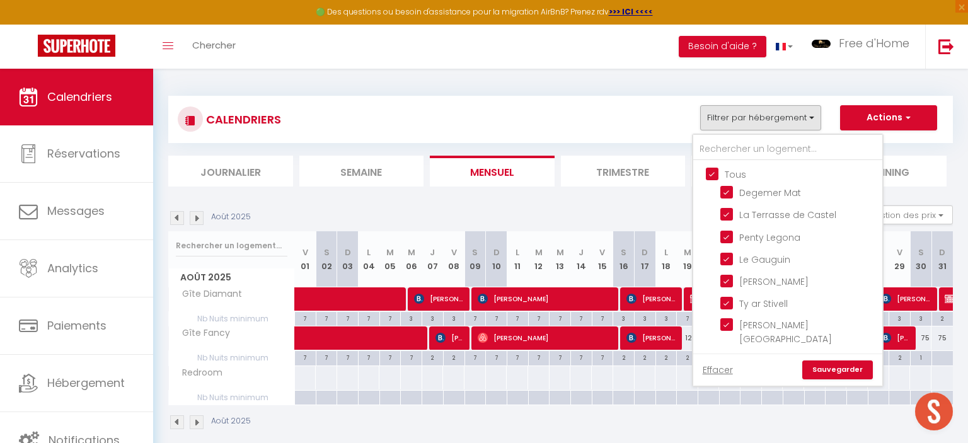
checkbox input "true"
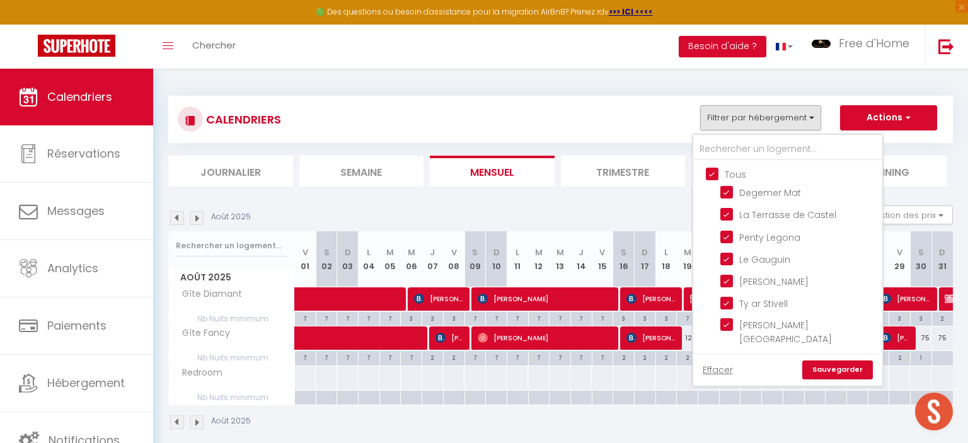
checkbox input "true"
click at [826, 369] on link "Sauvegarder" at bounding box center [837, 370] width 71 height 19
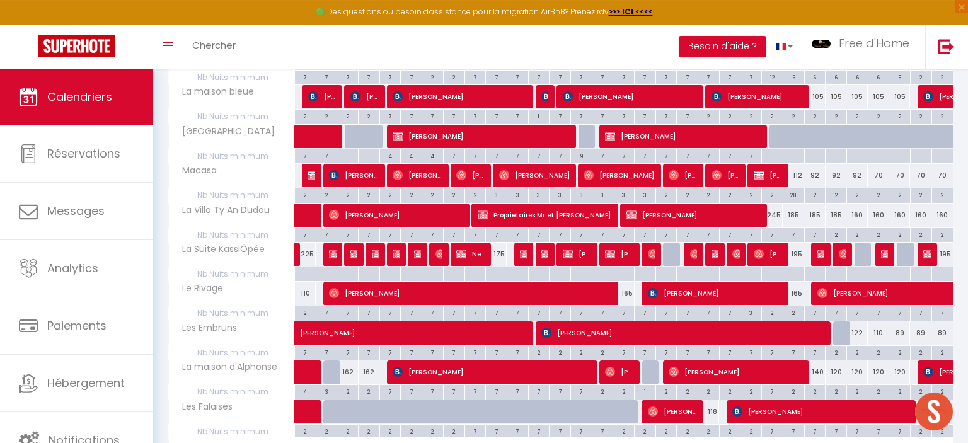
scroll to position [666, 0]
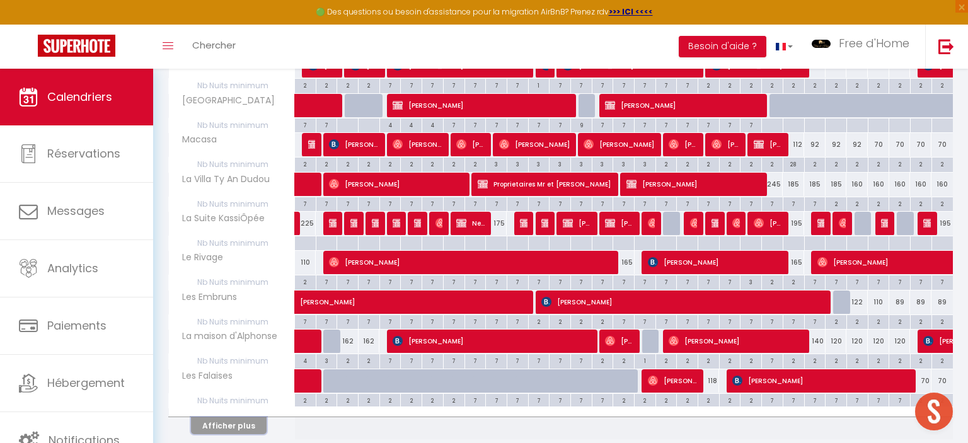
click at [246, 425] on button "Afficher plus" at bounding box center [229, 425] width 76 height 17
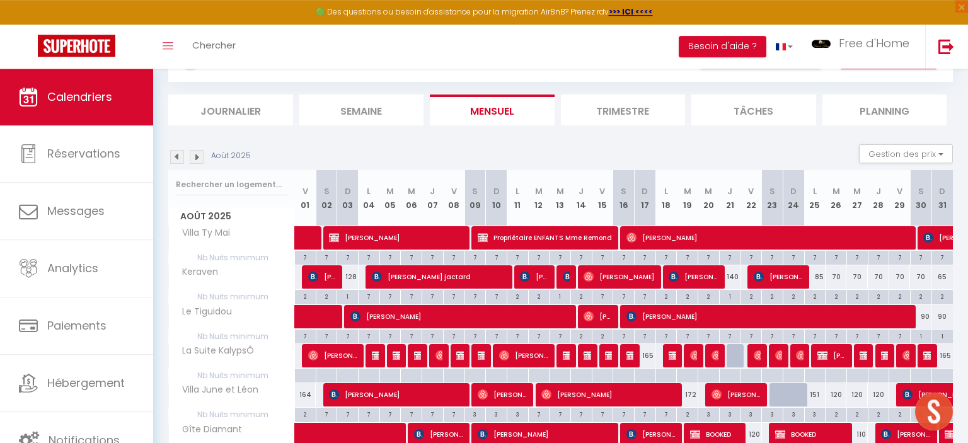
scroll to position [93, 0]
